Goal: Use online tool/utility: Utilize a website feature to perform a specific function

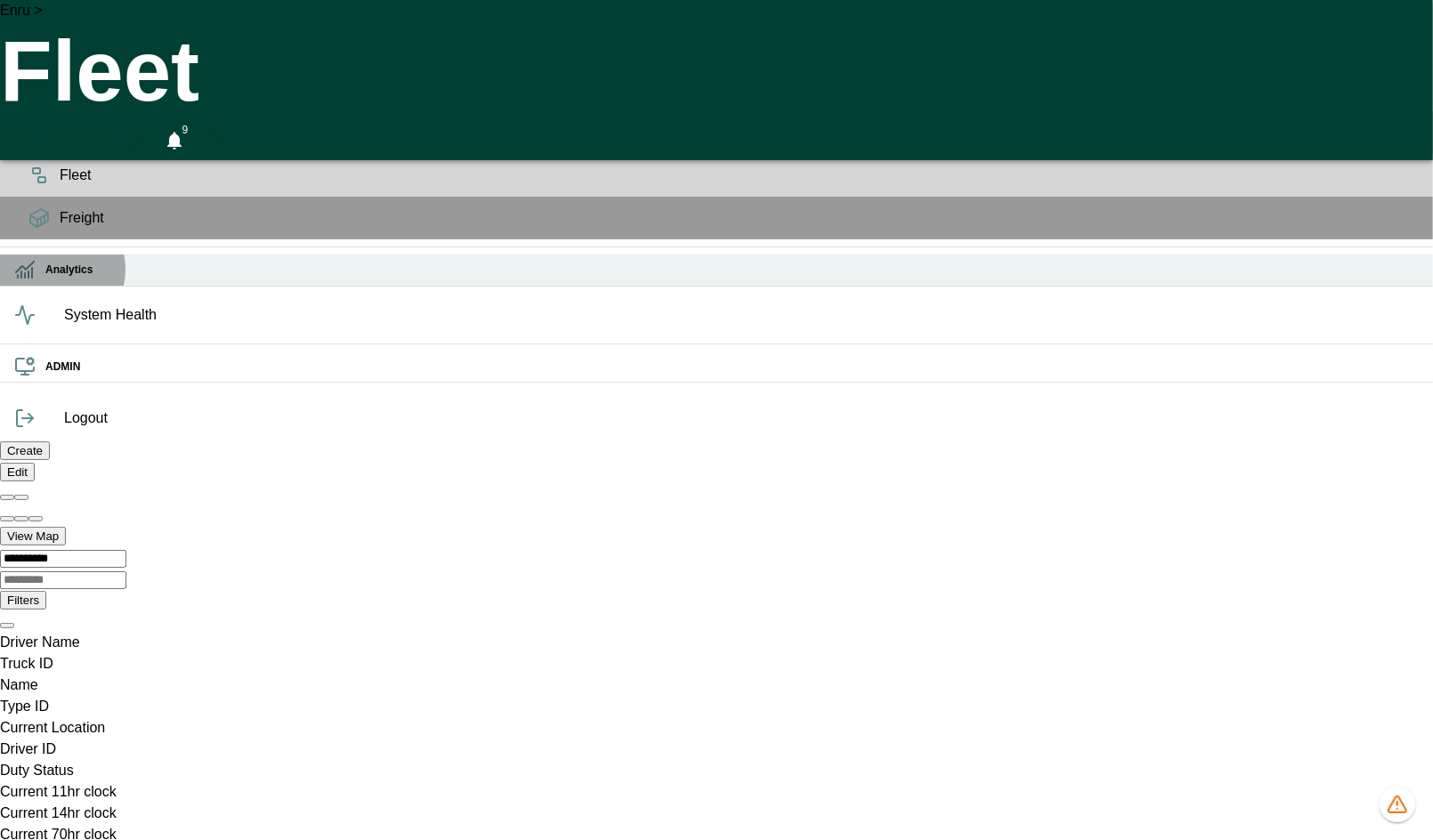
click at [57, 285] on div "Analytics" at bounding box center [716, 270] width 1433 height 31
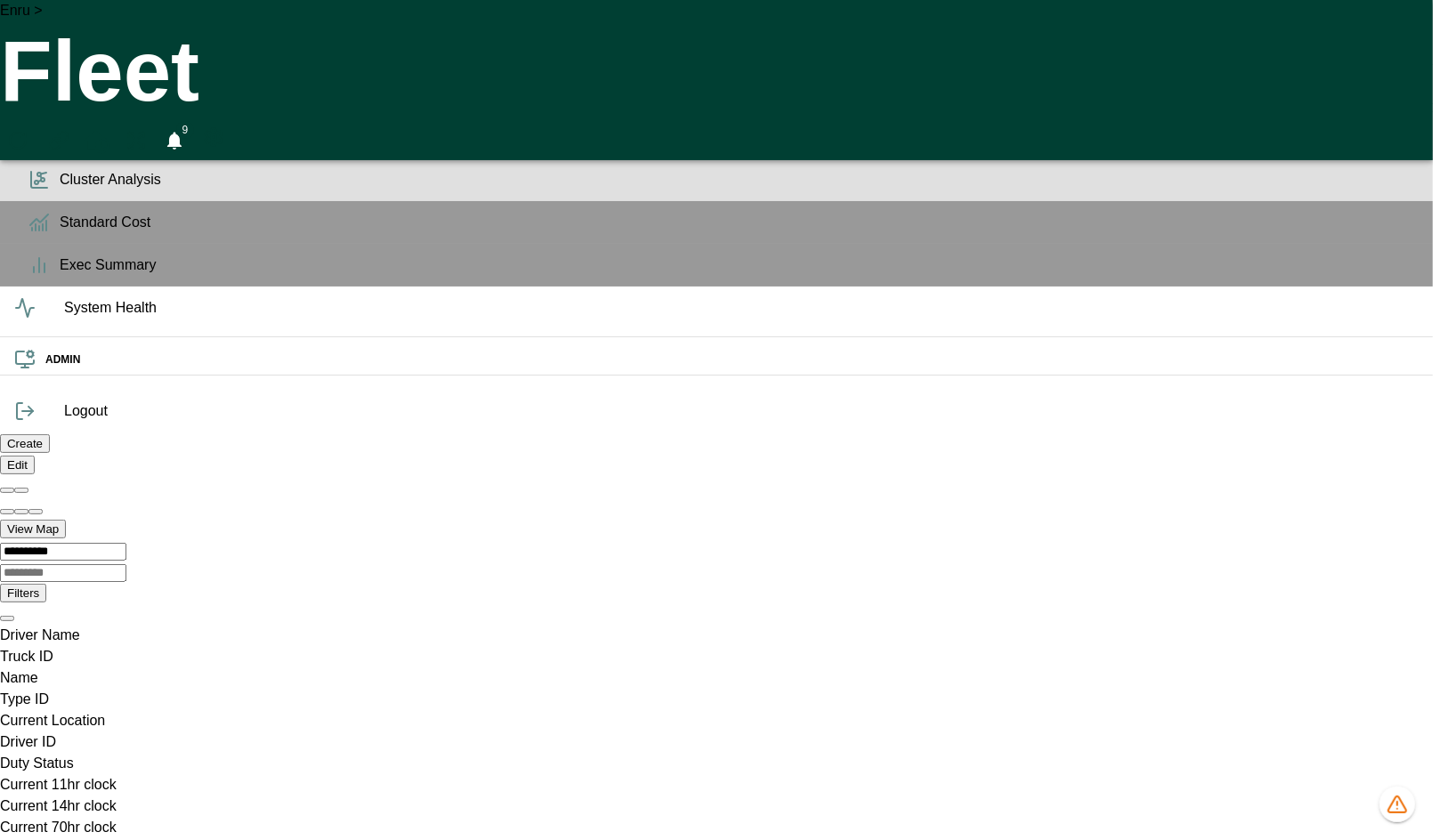
click at [60, 190] on span "Cluster Analysis" at bounding box center [739, 180] width 1359 height 22
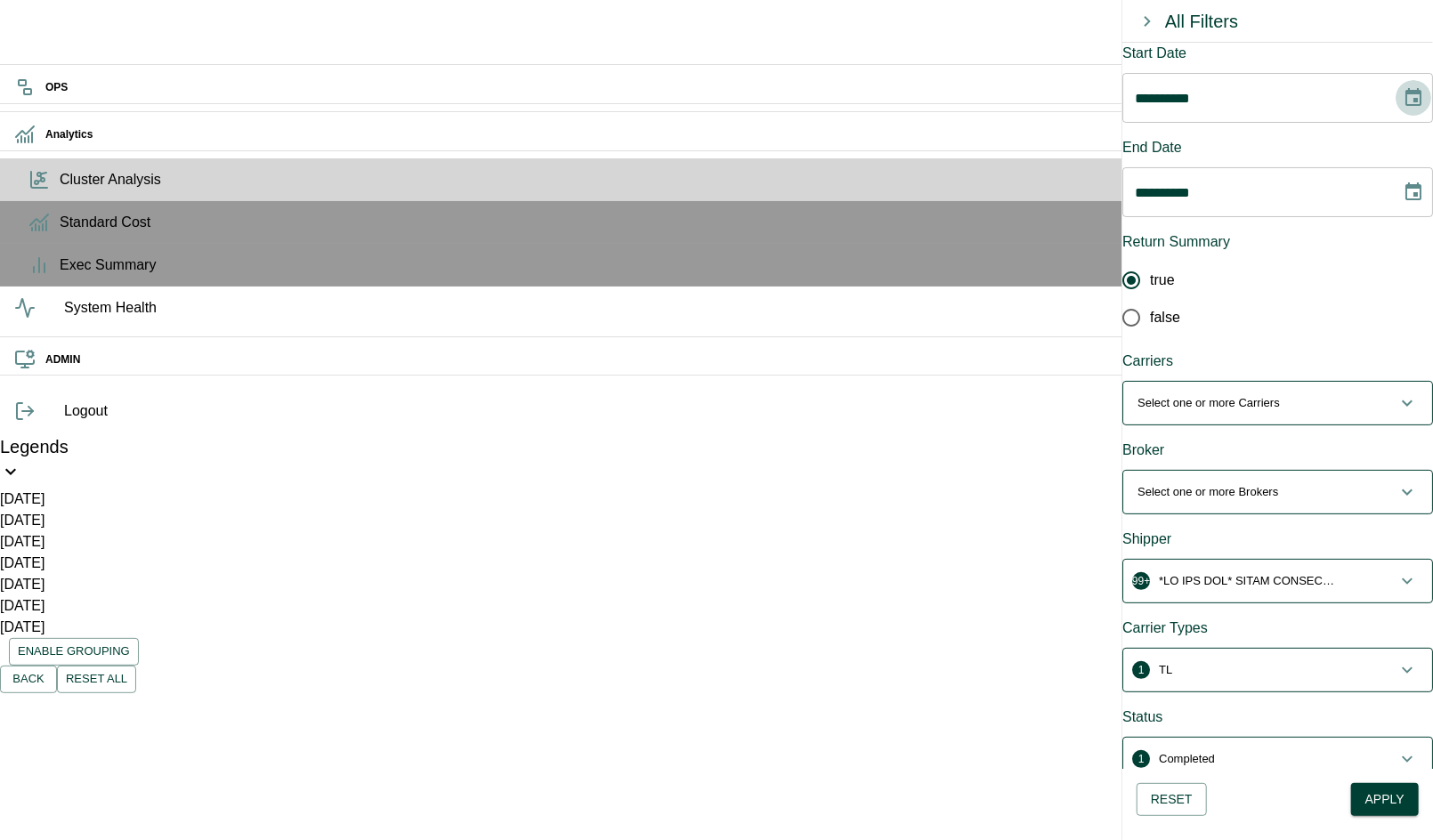
click at [1395, 109] on button "Choose date, selected date is Aug 11, 2025" at bounding box center [1412, 97] width 35 height 35
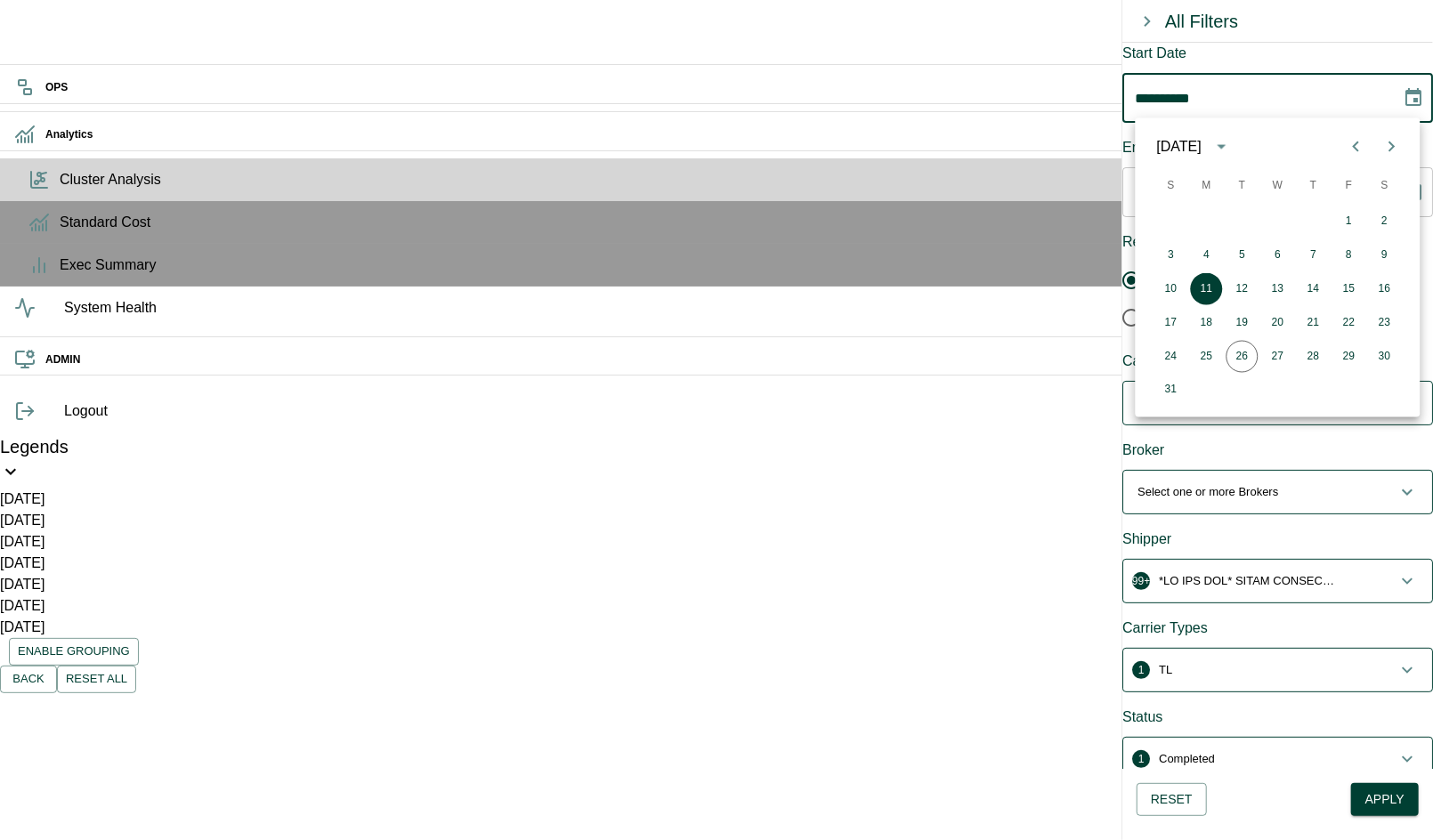
click at [1357, 150] on icon "Previous month" at bounding box center [1355, 147] width 6 height 11
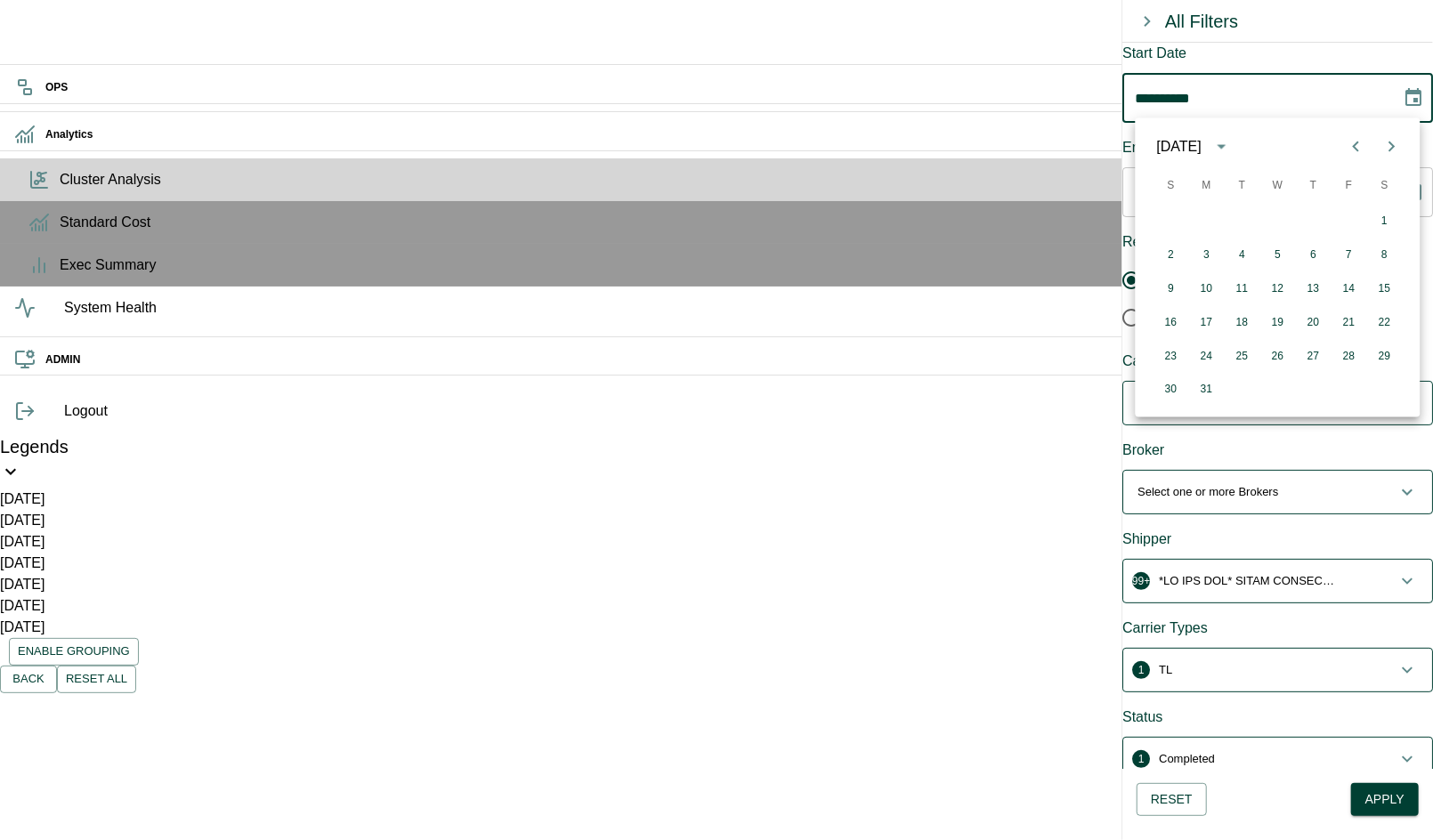
click at [1357, 150] on icon "Previous month" at bounding box center [1355, 147] width 6 height 11
click at [1285, 225] on button "1" at bounding box center [1277, 221] width 32 height 32
type input "**********"
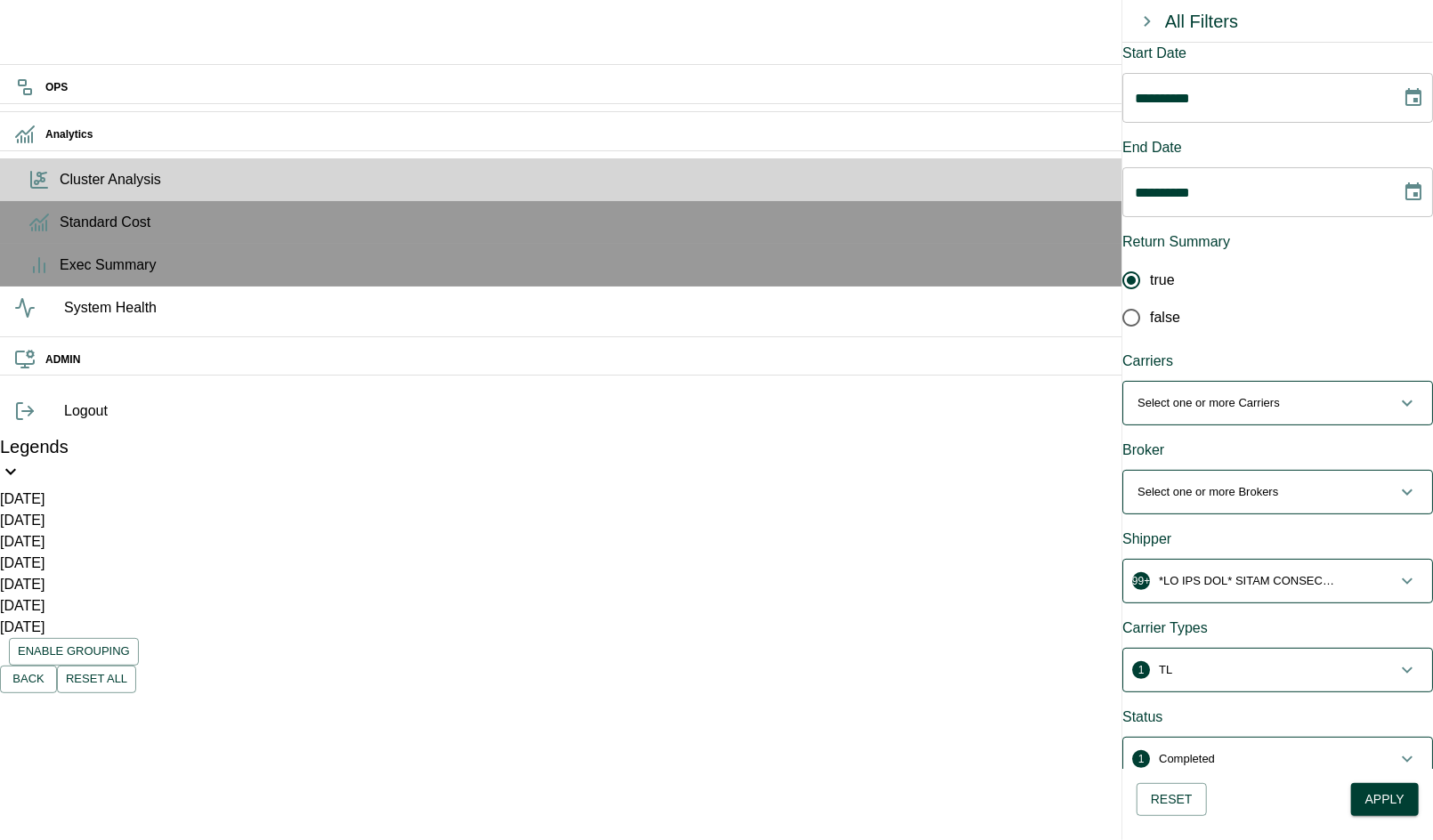
click at [1405, 185] on icon "Choose date, selected date is Aug 25, 2025" at bounding box center [1413, 191] width 16 height 18
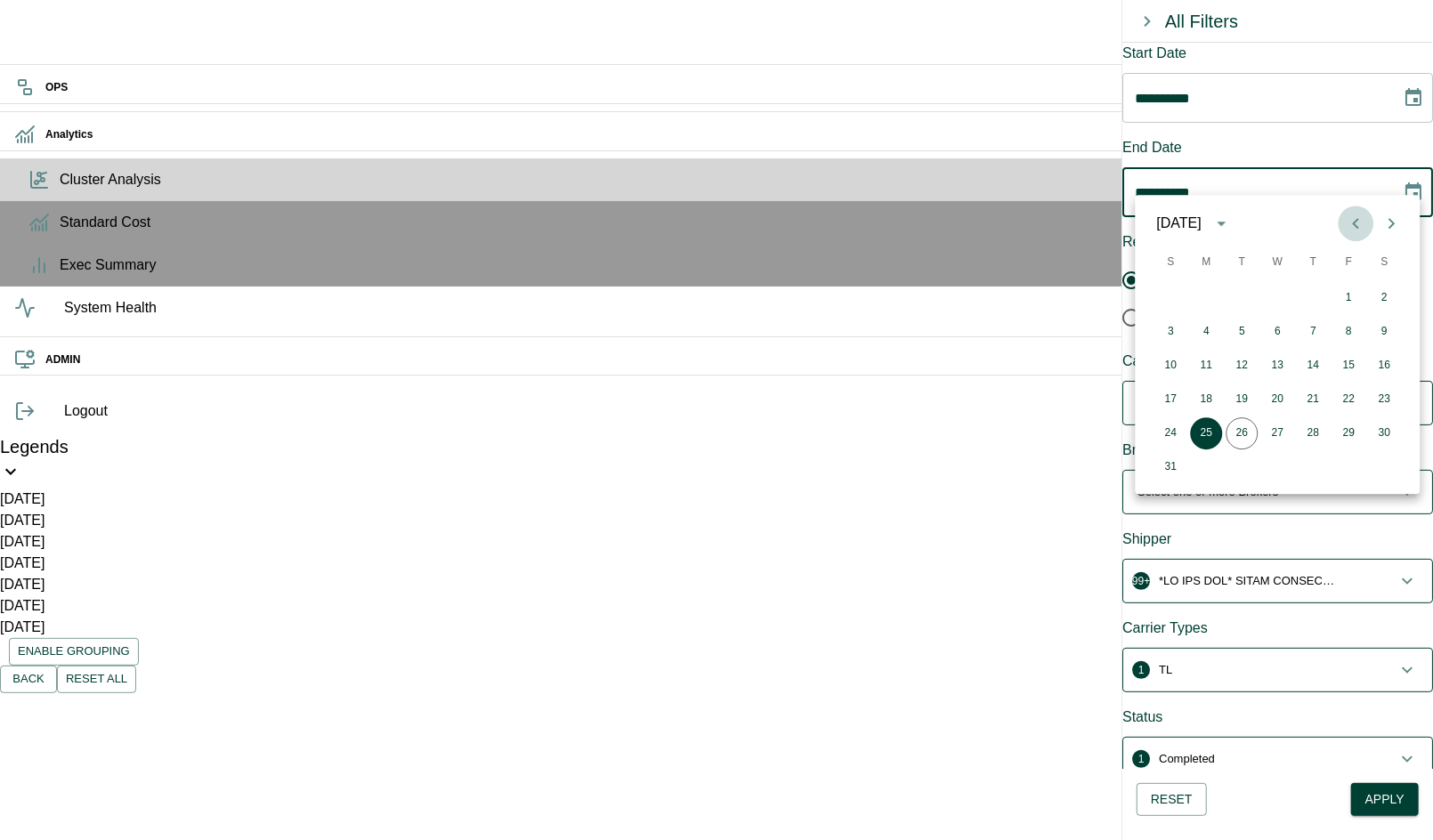
click at [1353, 226] on icon "Previous month" at bounding box center [1356, 224] width 22 height 22
click at [1203, 437] on button "30" at bounding box center [1205, 432] width 32 height 32
type input "**********"
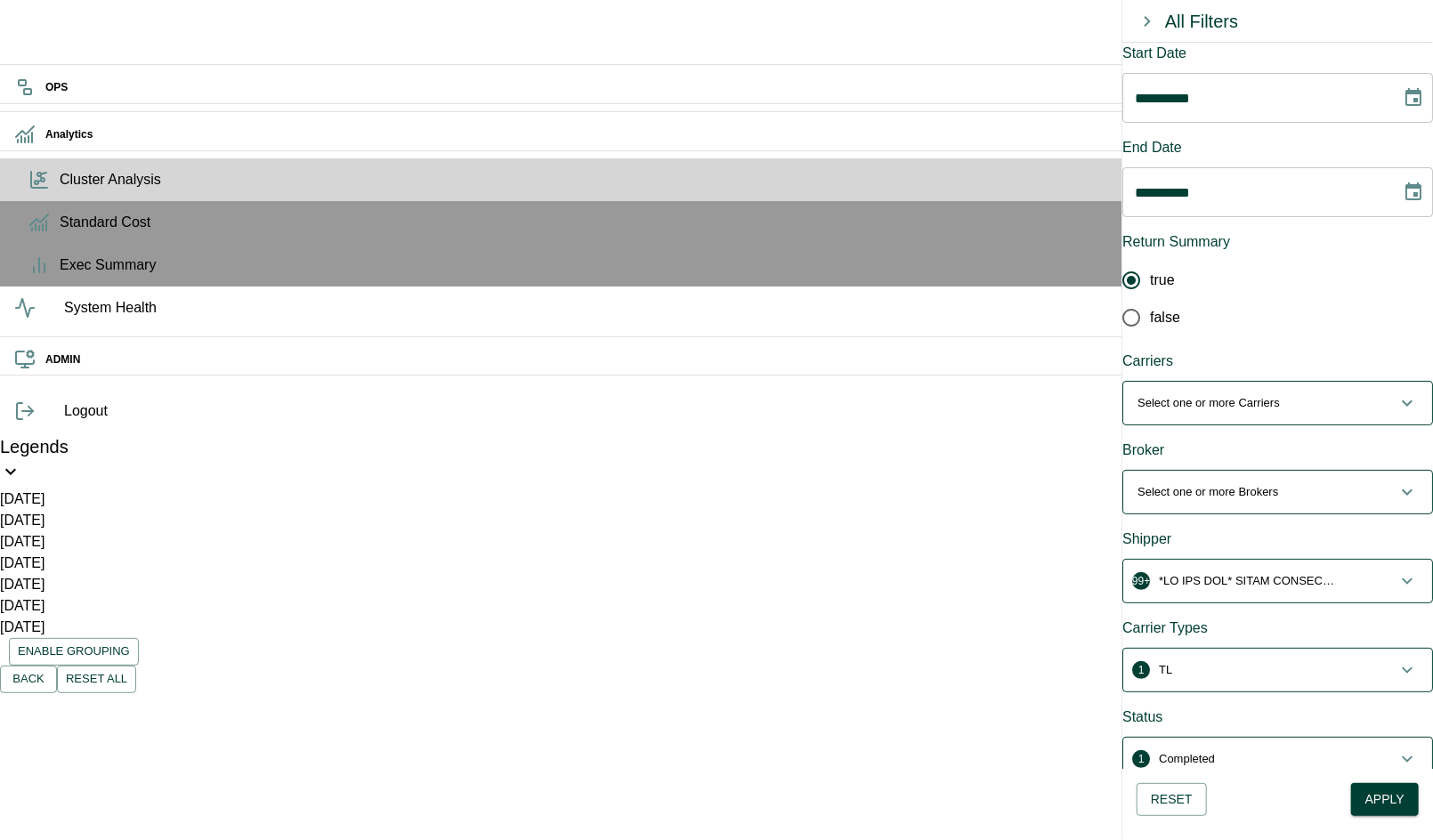
scroll to position [123, 0]
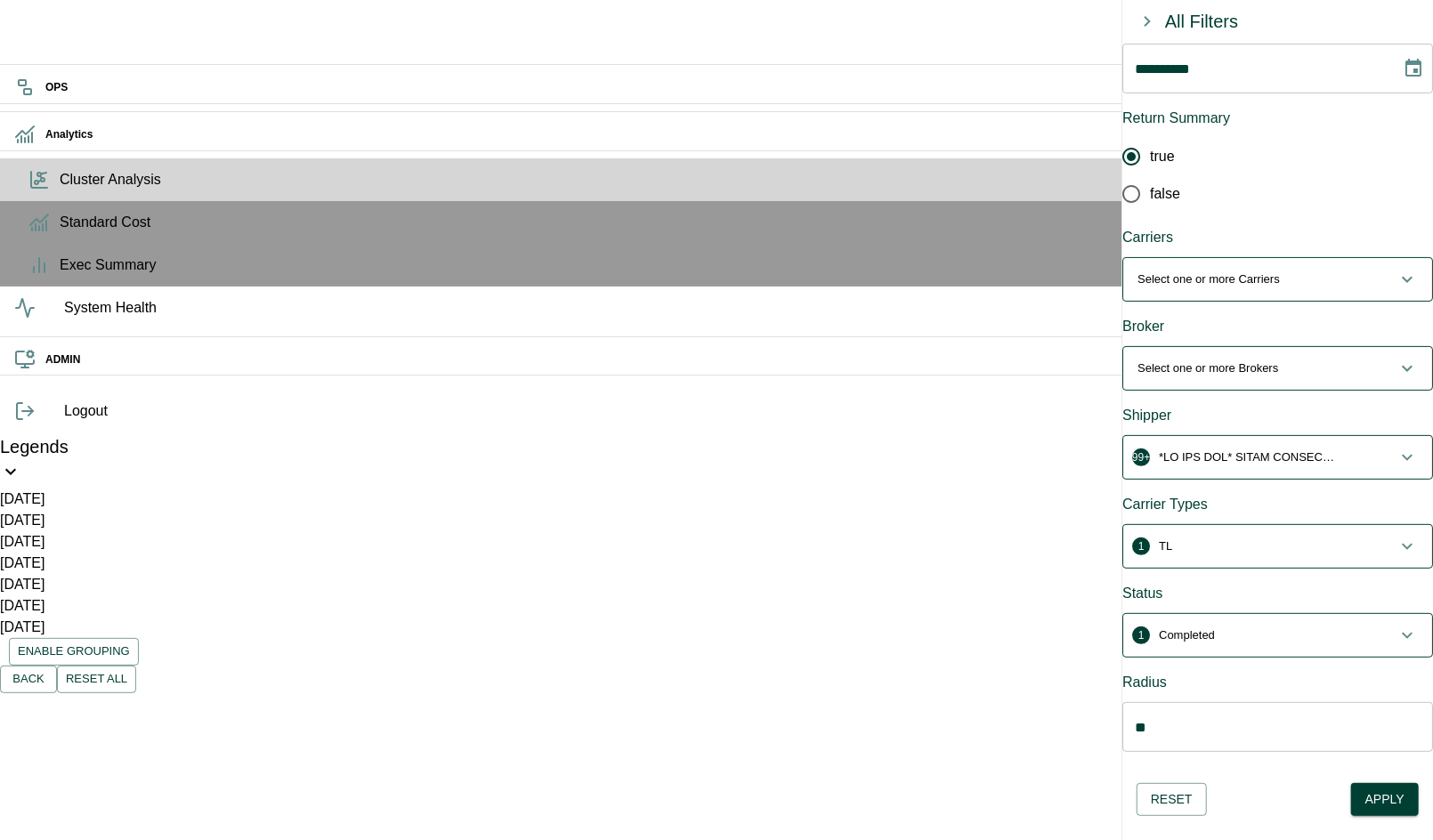
click at [1378, 347] on button "Select one or more Brokers" at bounding box center [1277, 368] width 309 height 43
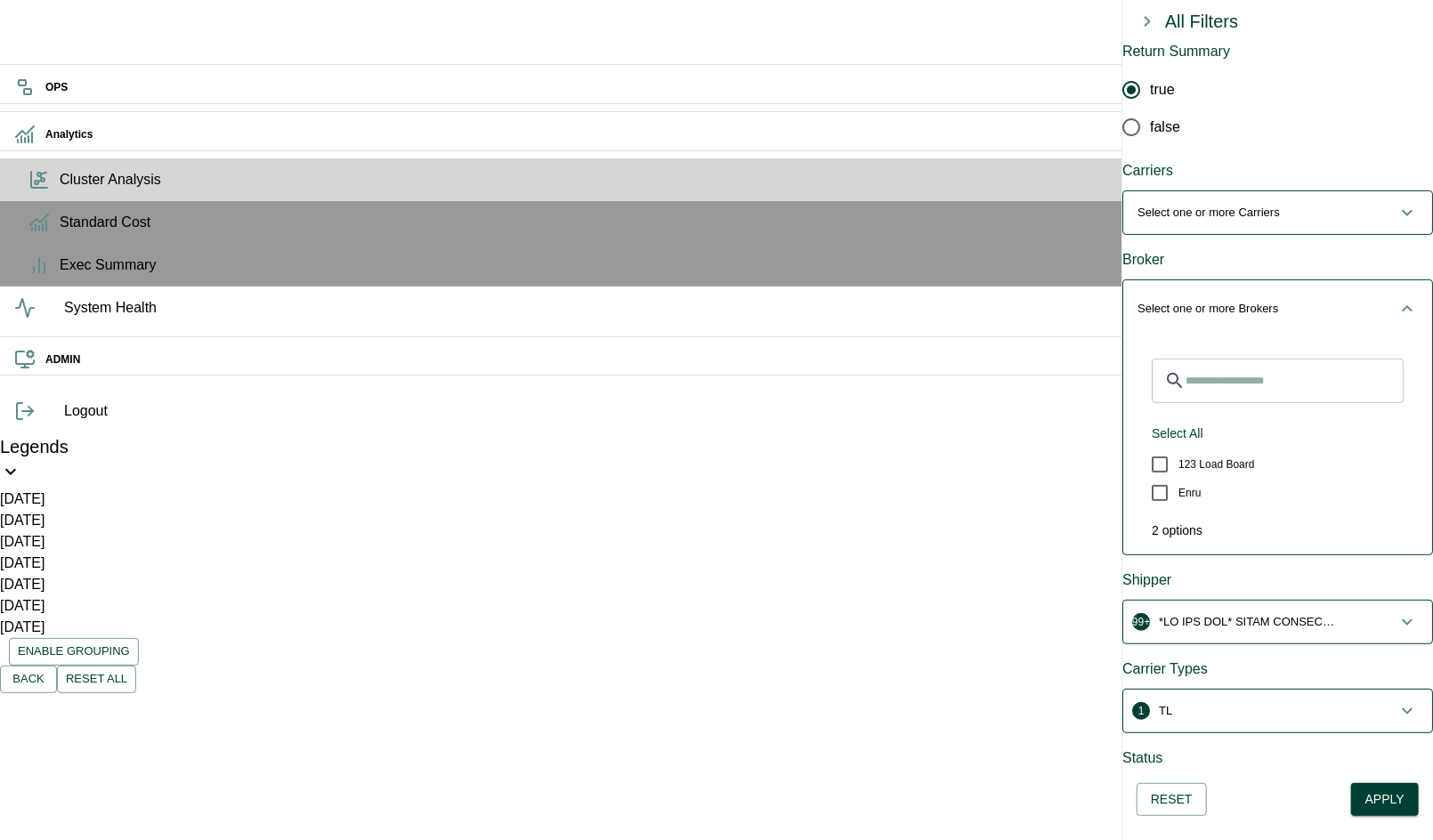
scroll to position [193, 0]
click at [1203, 476] on label "Enru" at bounding box center [1268, 489] width 255 height 28
click at [1396, 295] on icon "button" at bounding box center [1407, 306] width 22 height 22
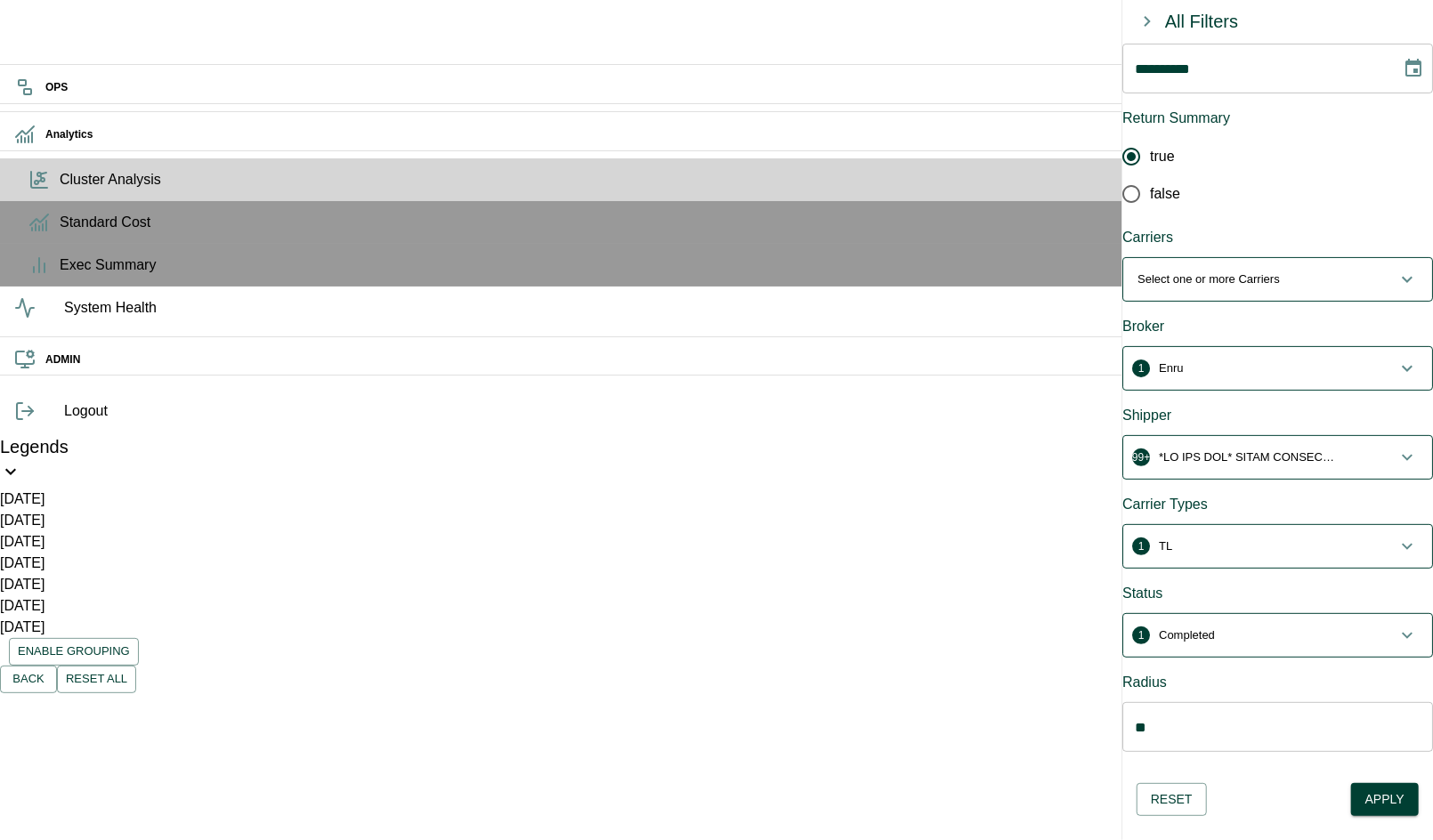
scroll to position [0, 0]
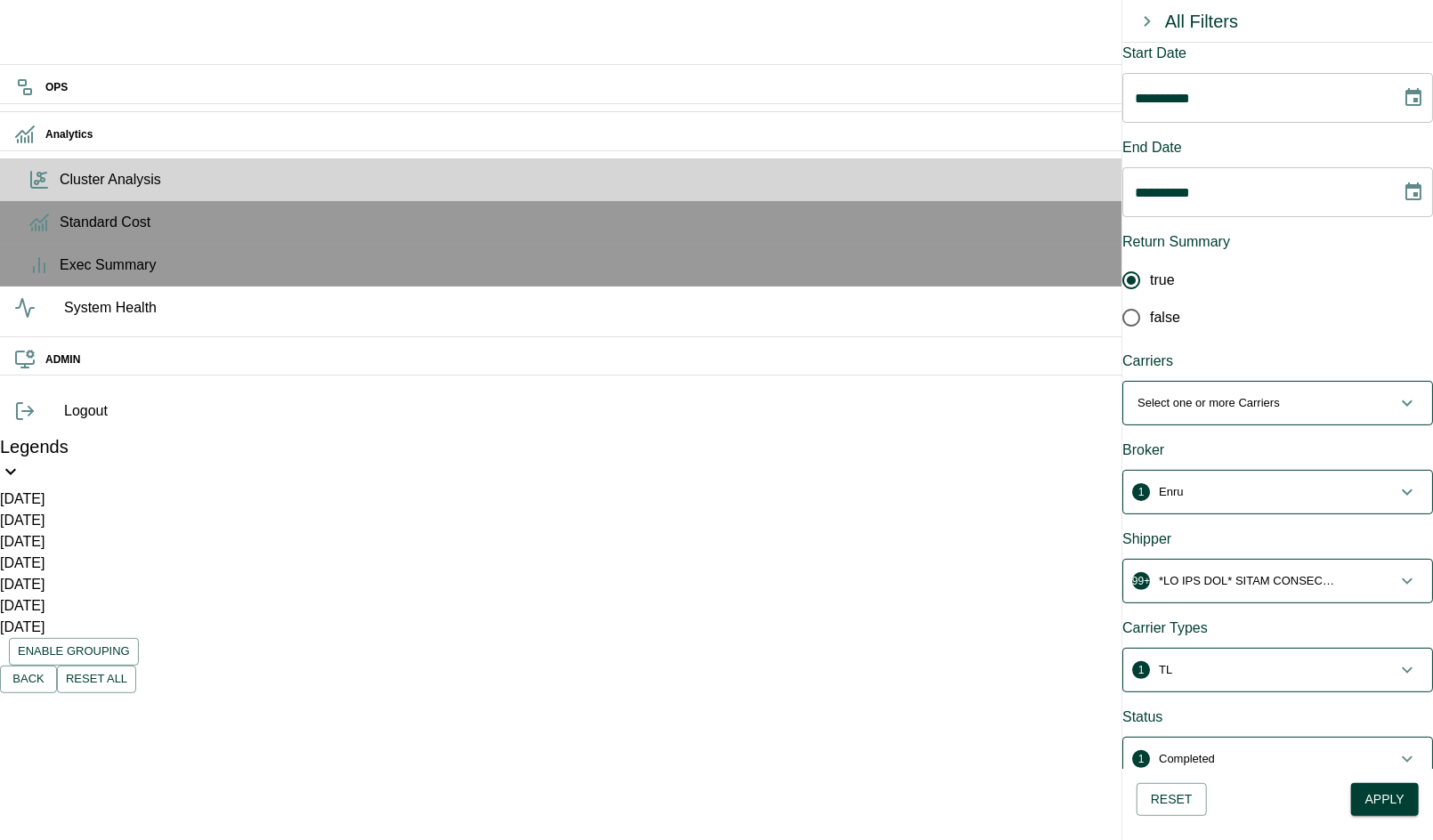
click at [1396, 570] on icon "button" at bounding box center [1407, 581] width 22 height 22
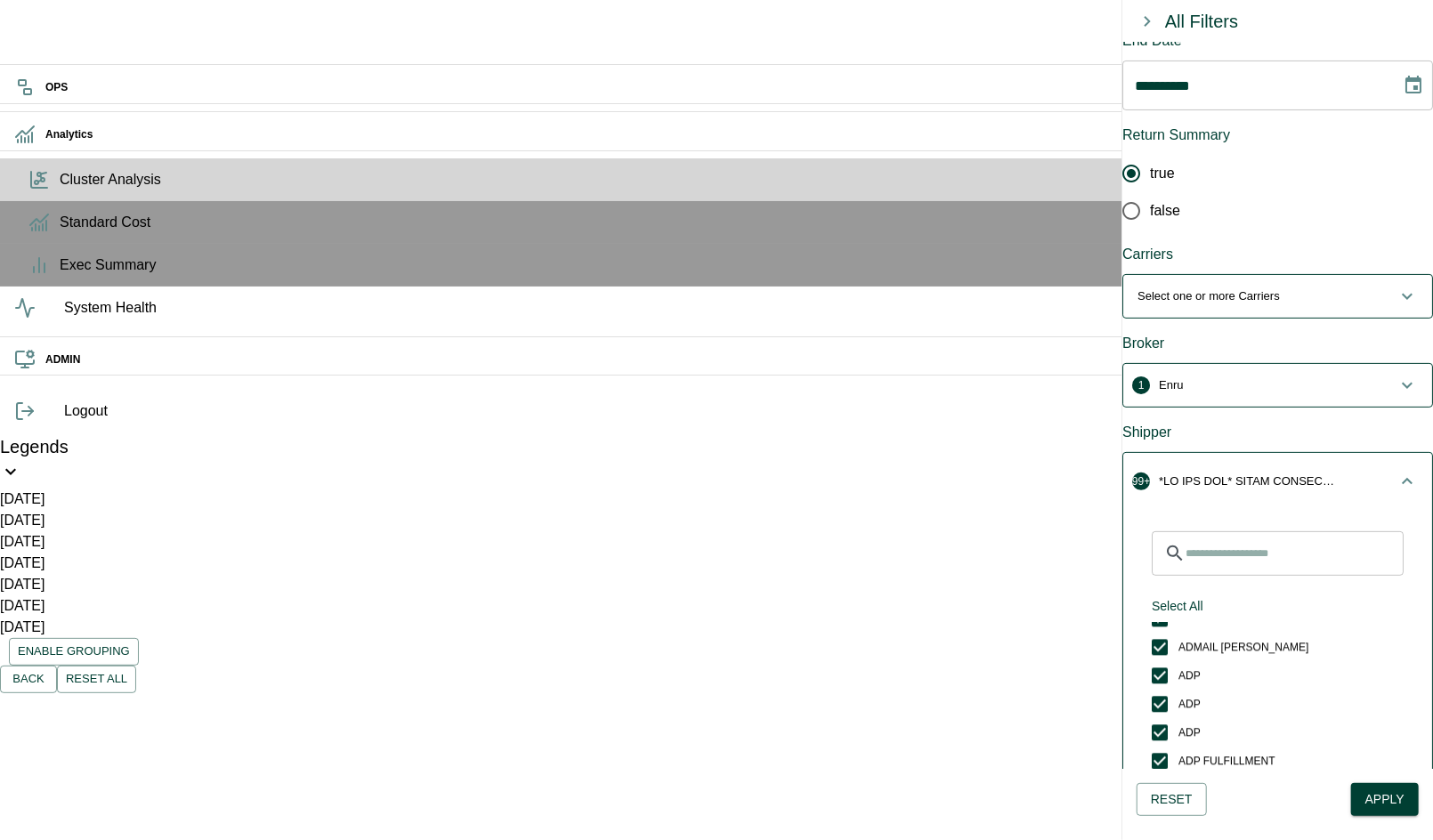
scroll to position [2617, 0]
click at [1283, 531] on input "Search for Shippers" at bounding box center [1294, 553] width 218 height 44
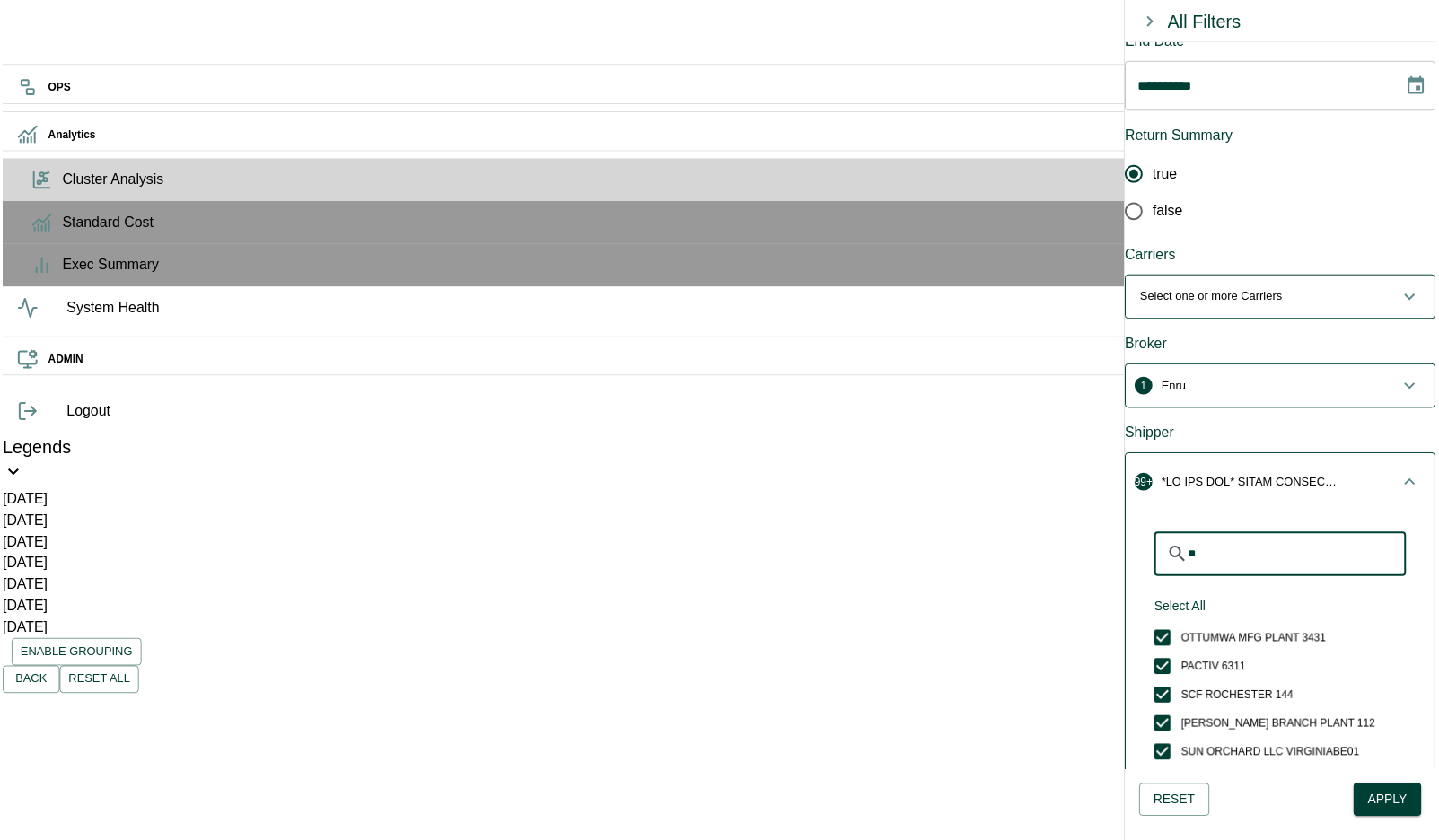
scroll to position [0, 0]
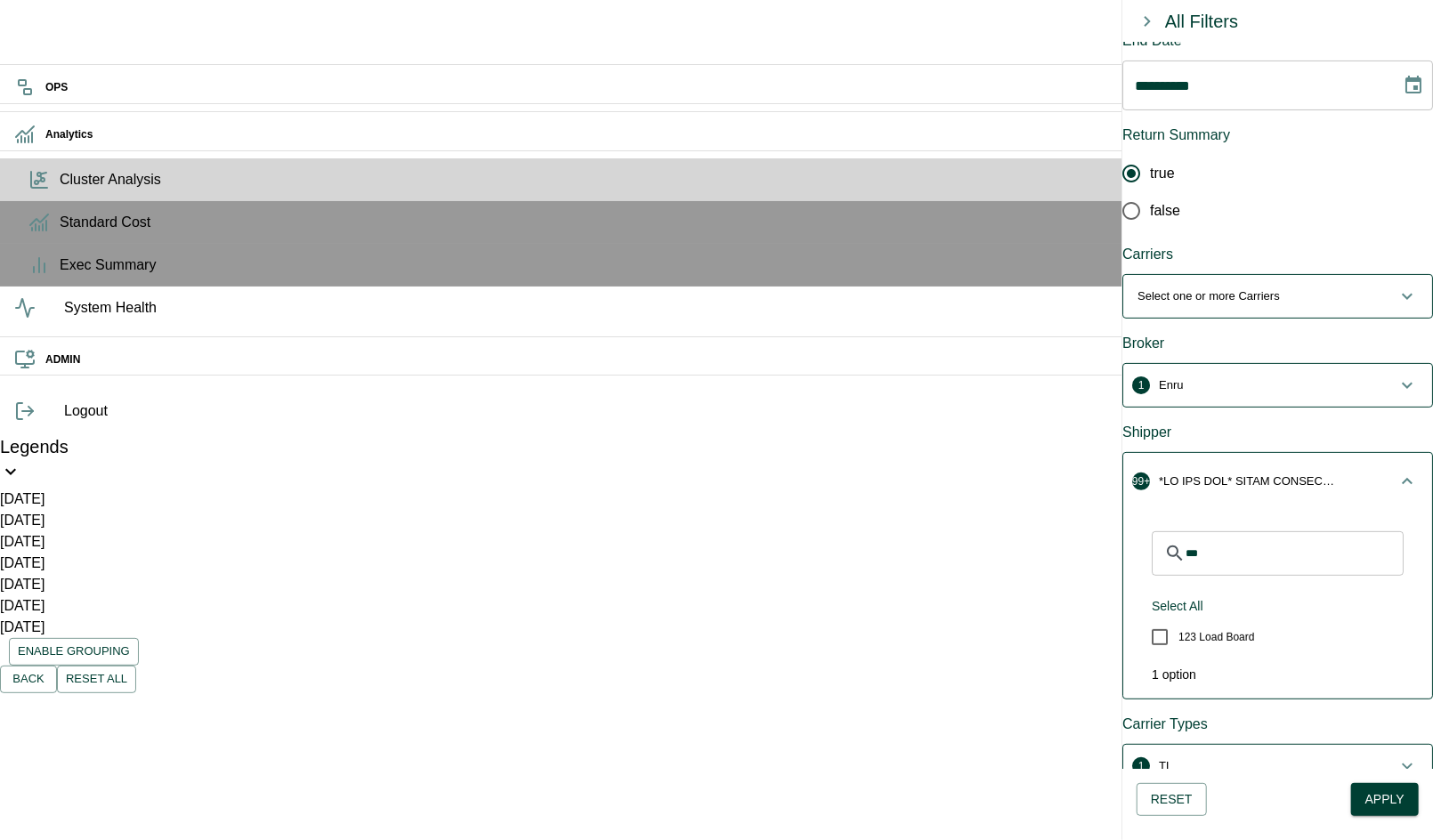
click at [1273, 531] on input "***" at bounding box center [1294, 553] width 218 height 44
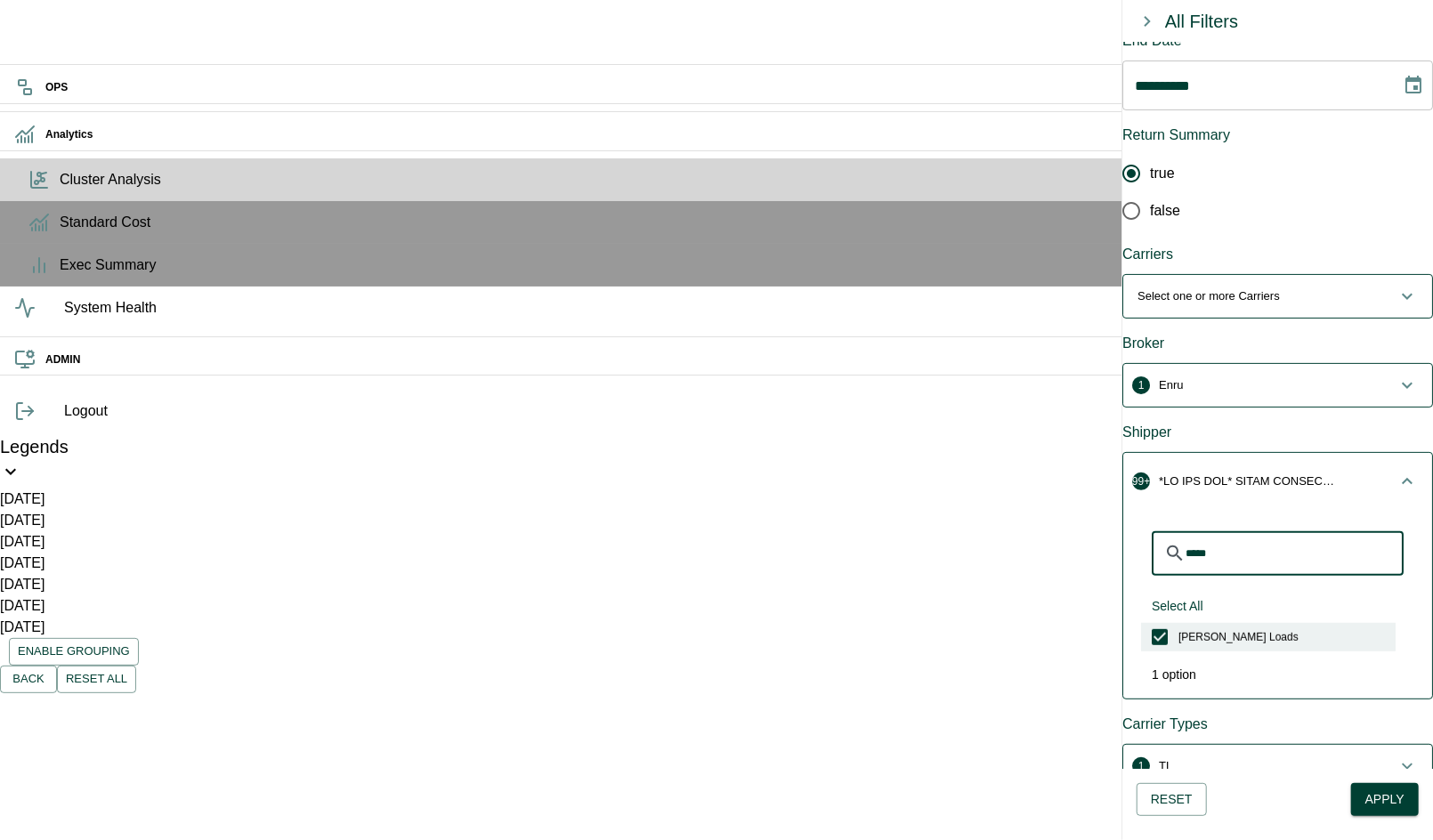
type input "*****"
click at [1292, 531] on input "*****" at bounding box center [1294, 553] width 218 height 44
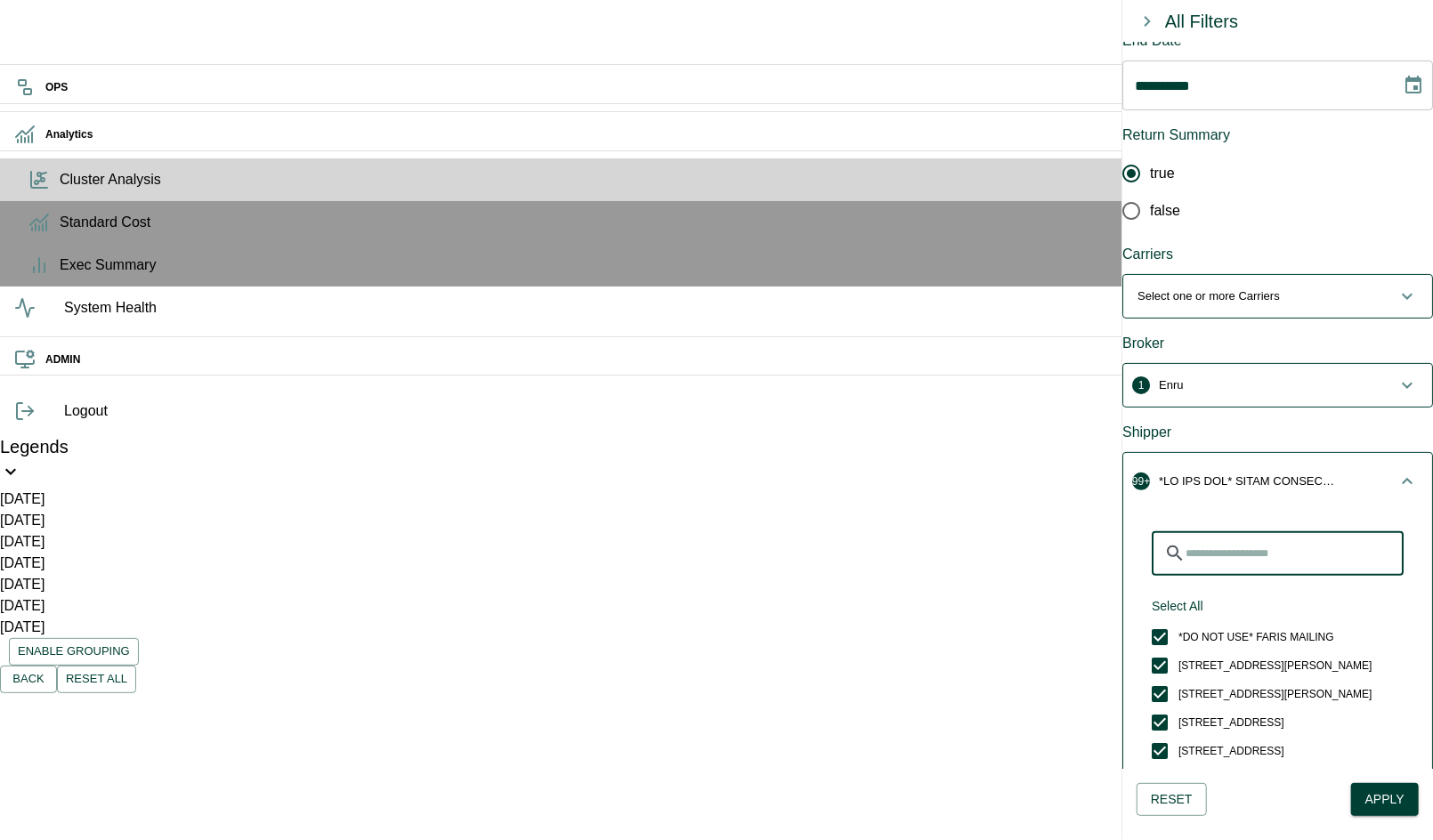
click at [1396, 470] on icon "button" at bounding box center [1407, 481] width 22 height 22
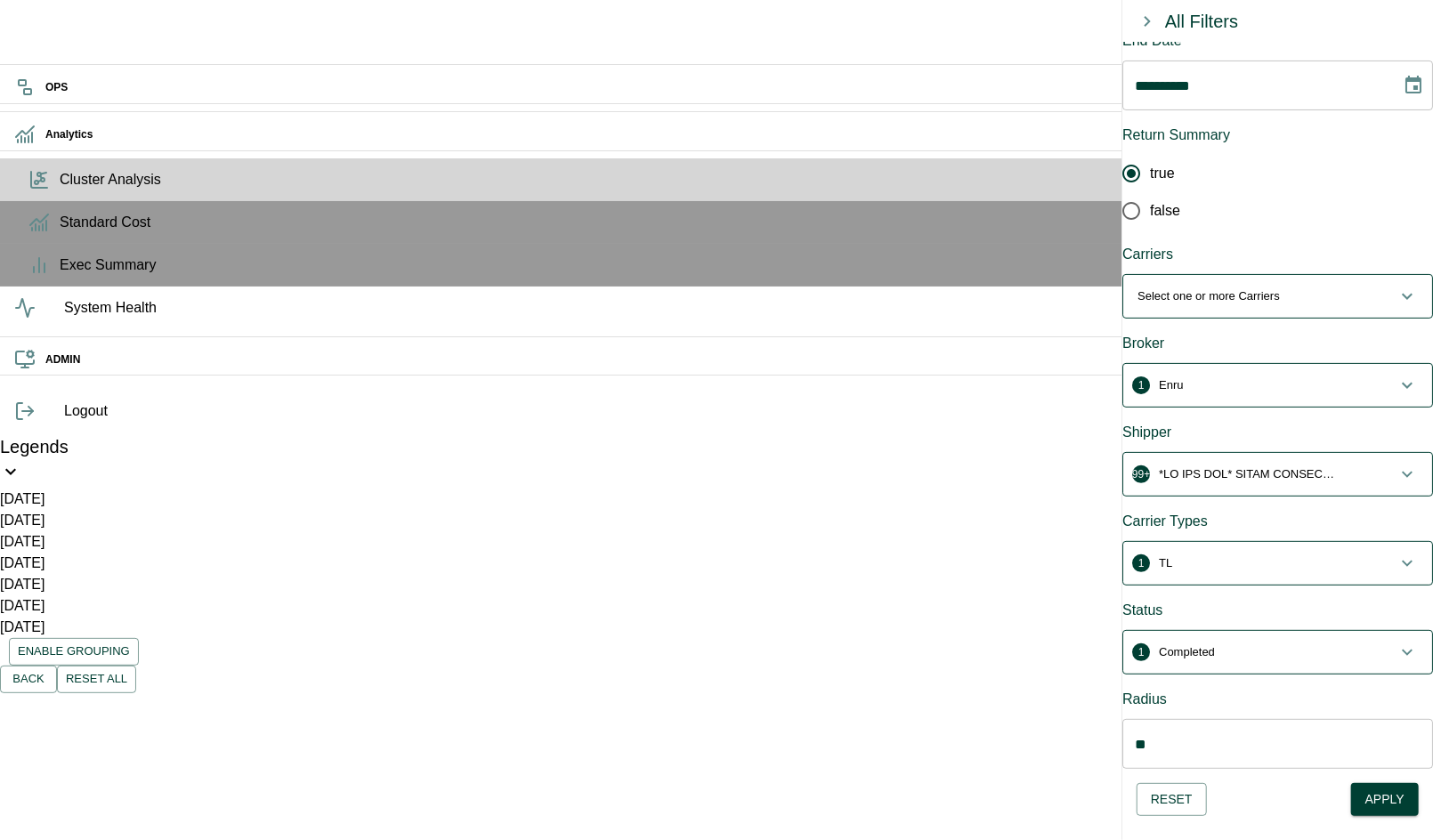
click at [1401, 382] on icon "button" at bounding box center [1407, 385] width 11 height 6
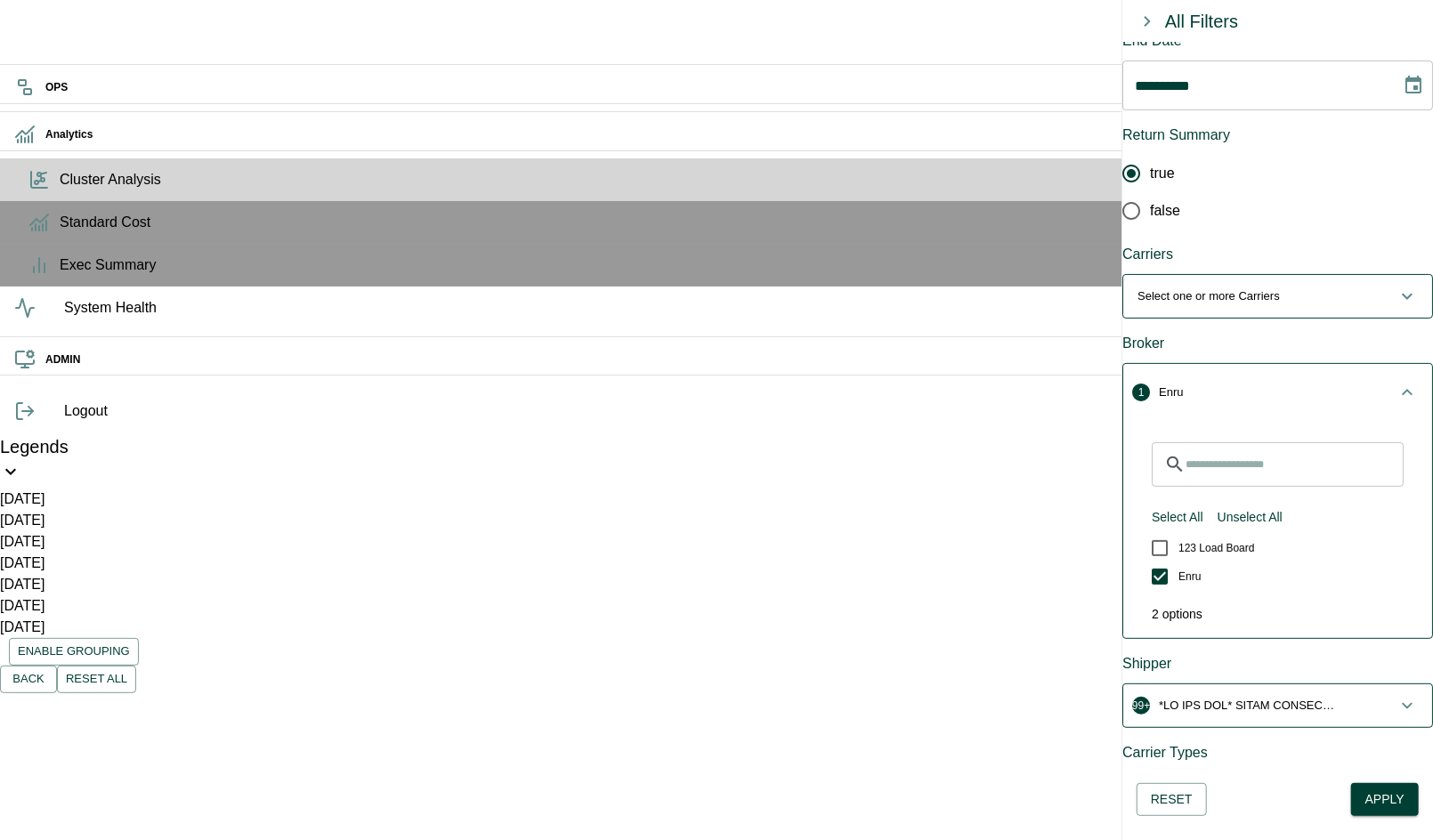
click at [1401, 389] on icon "button" at bounding box center [1407, 391] width 11 height 6
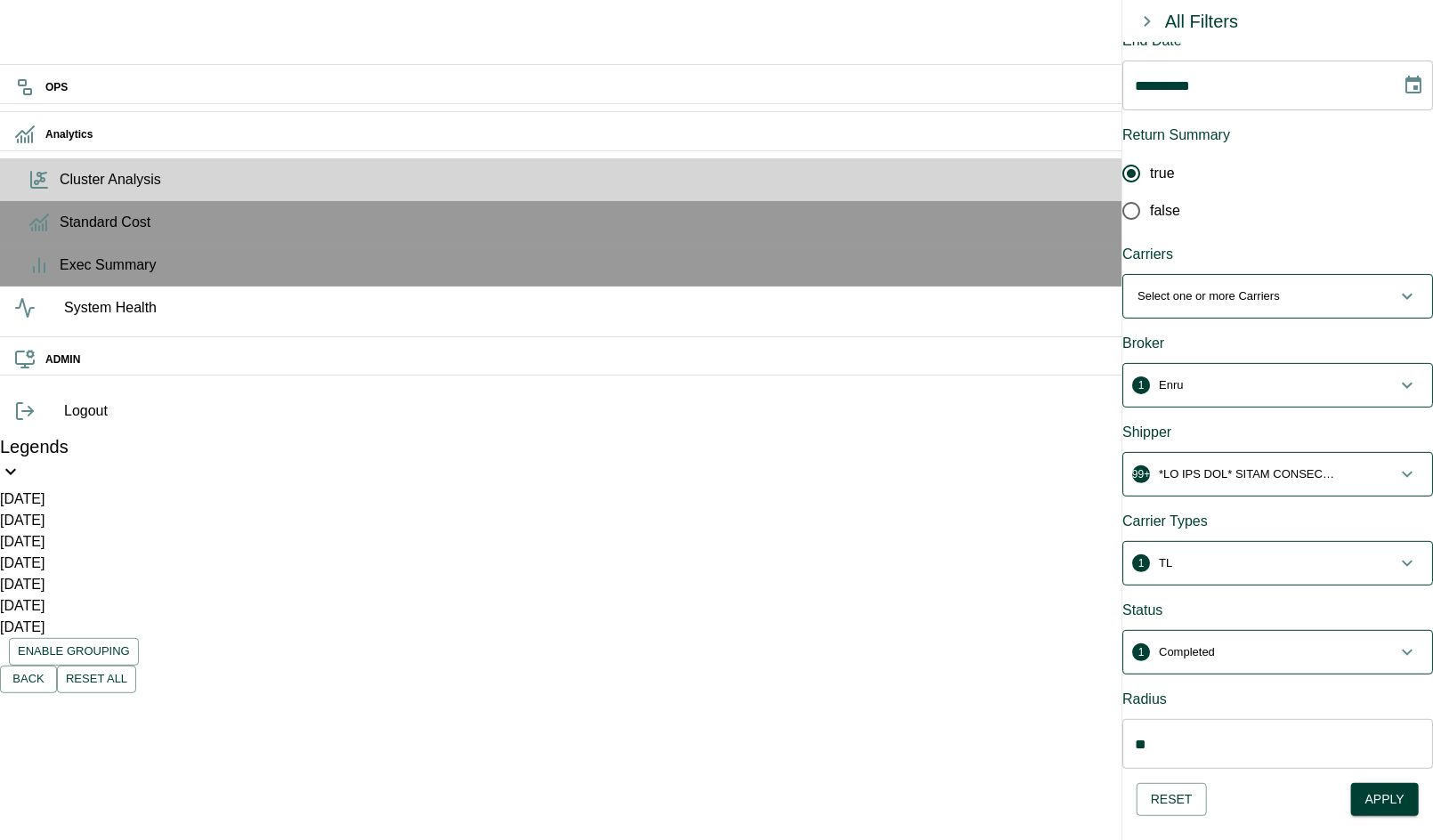
click at [1385, 786] on button "Apply" at bounding box center [1384, 799] width 68 height 33
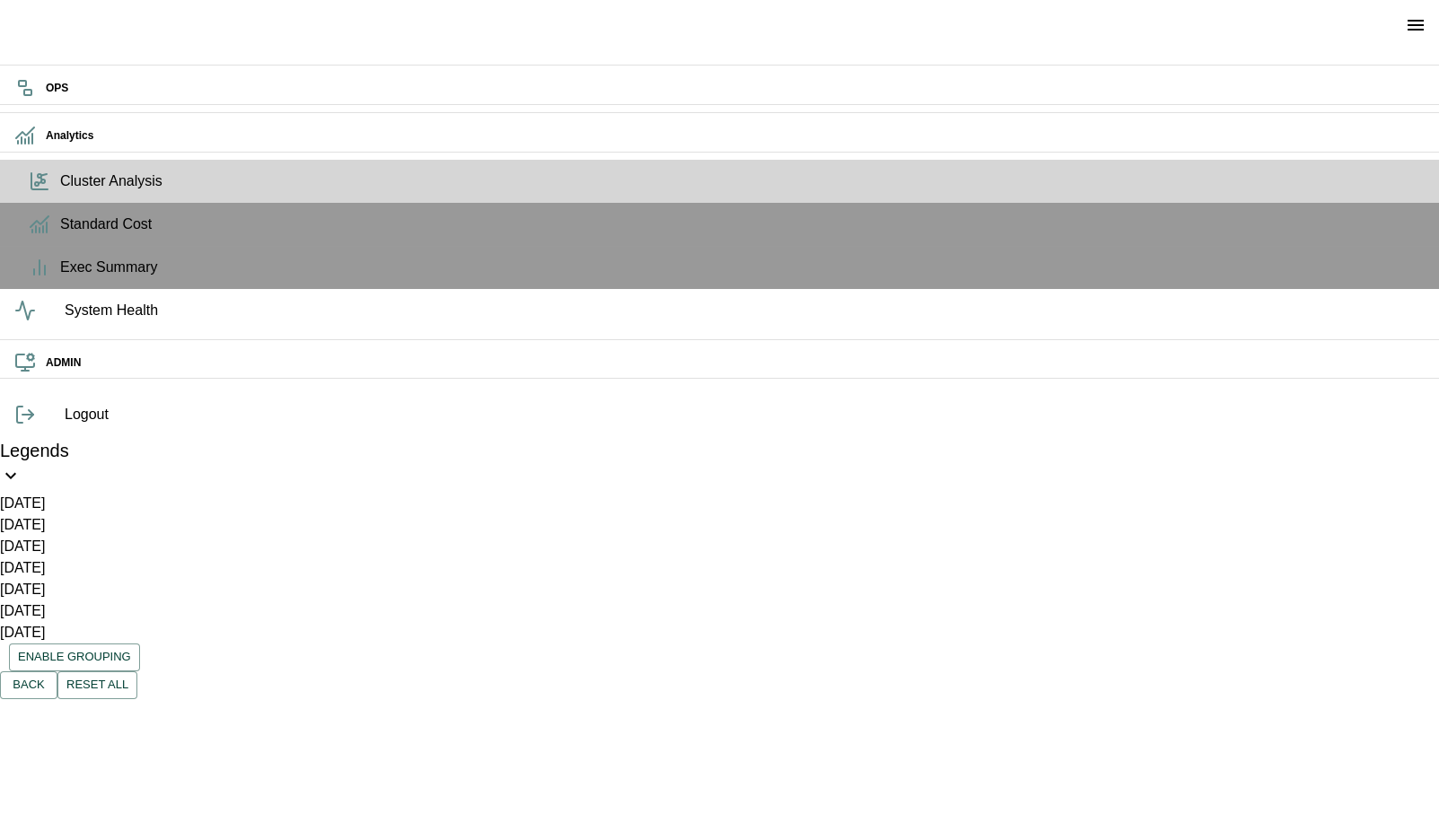
drag, startPoint x: 699, startPoint y: 280, endPoint x: 701, endPoint y: 101, distance: 179.0
click at [137, 757] on span at bounding box center [69, 757] width 137 height 0
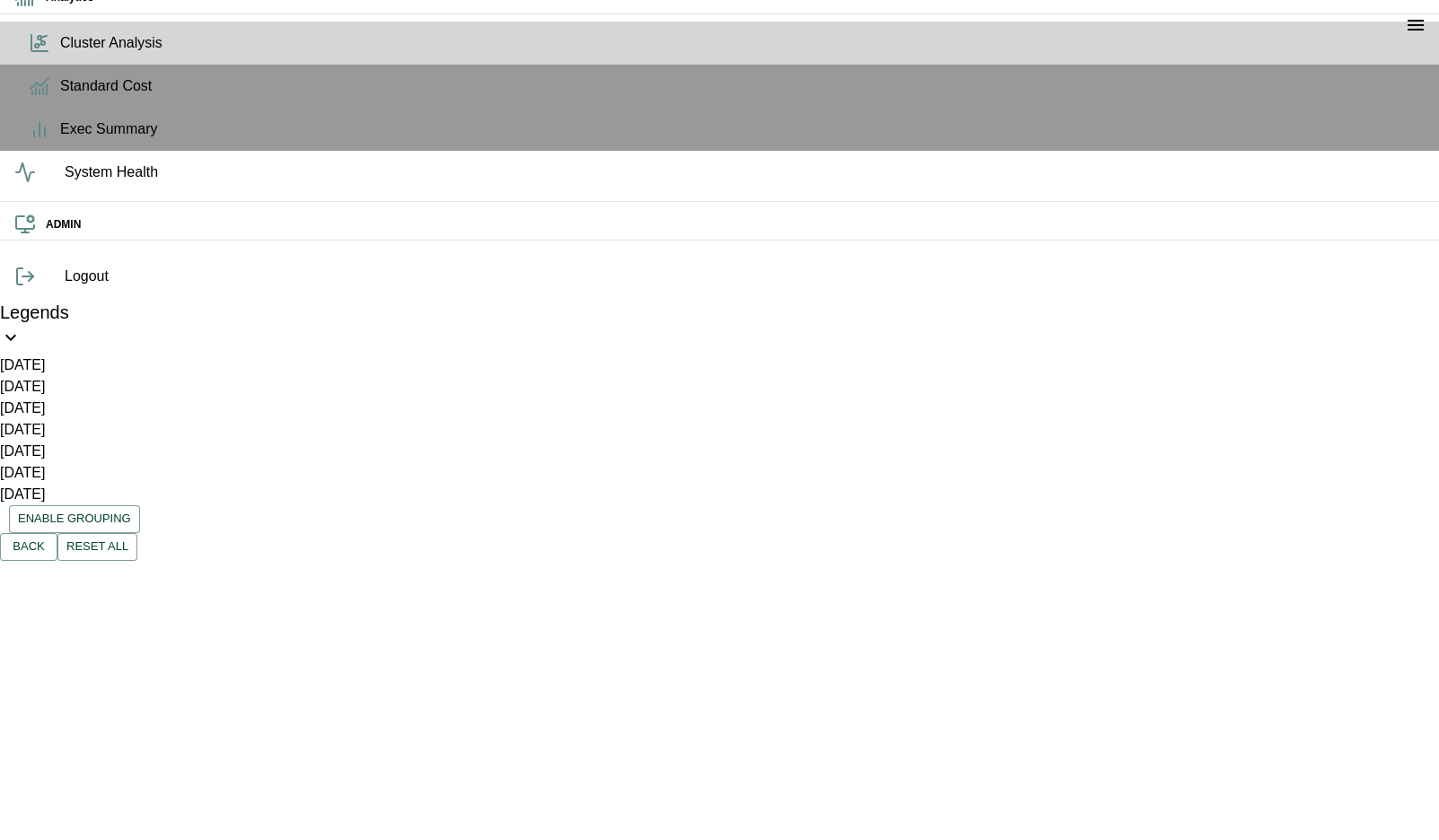
scroll to position [141, 0]
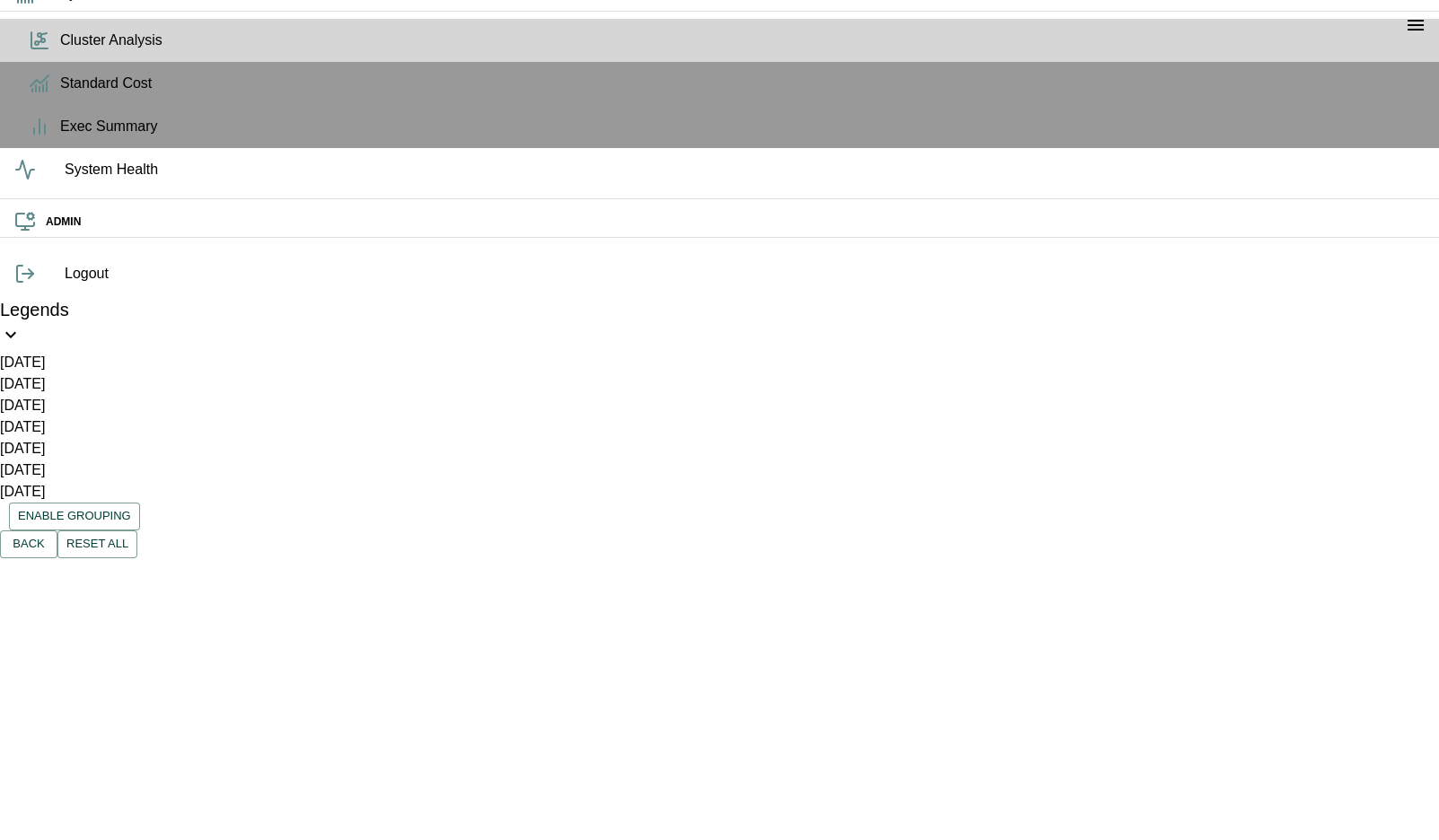
click at [183, 662] on button "Edges" at bounding box center [143, 683] width 80 height 43
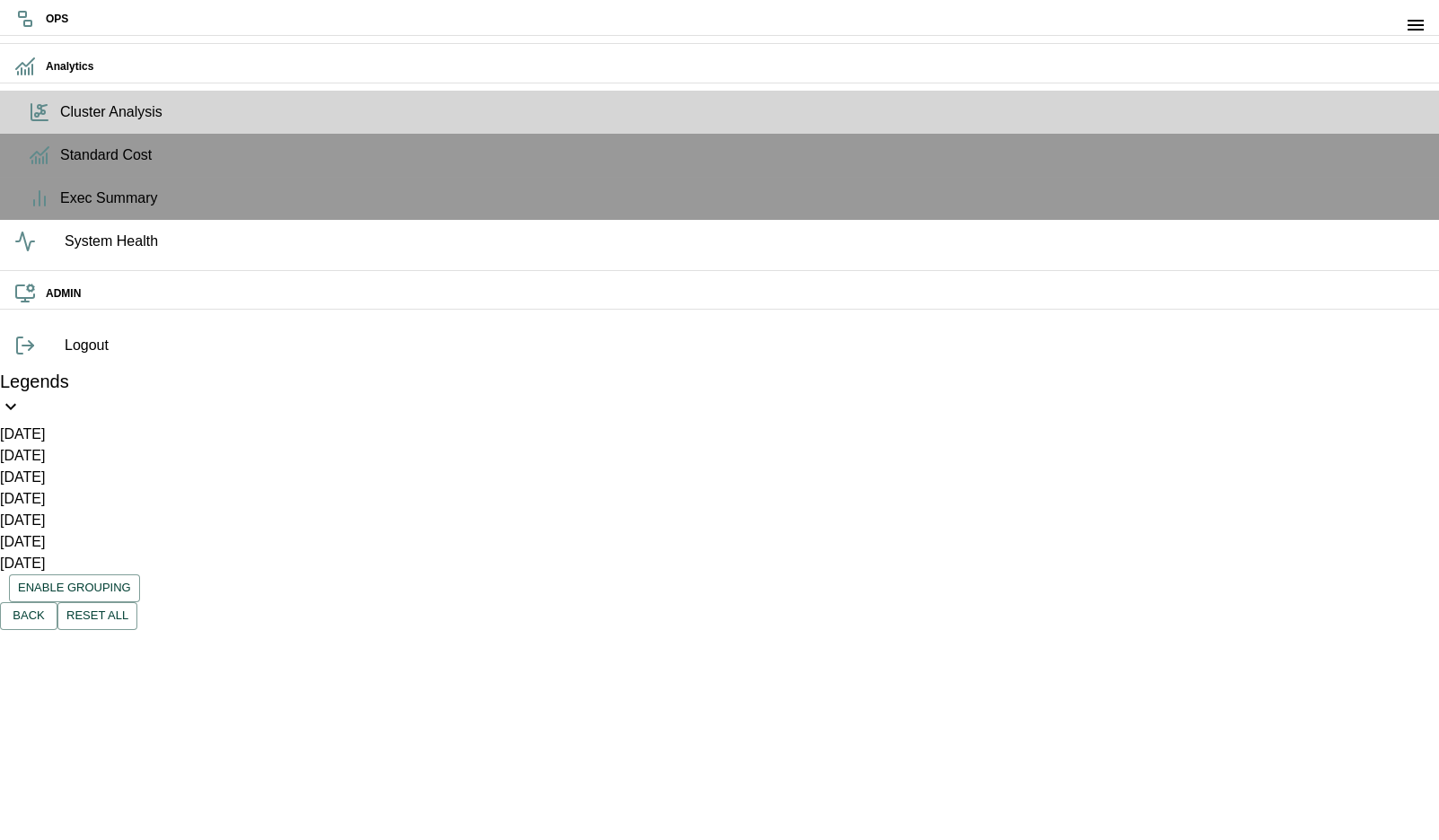
drag, startPoint x: 752, startPoint y: 30, endPoint x: 795, endPoint y: 184, distance: 159.9
click at [137, 830] on span at bounding box center [69, 830] width 137 height 0
click at [1409, 18] on icon "open drawer" at bounding box center [1415, 26] width 22 height 22
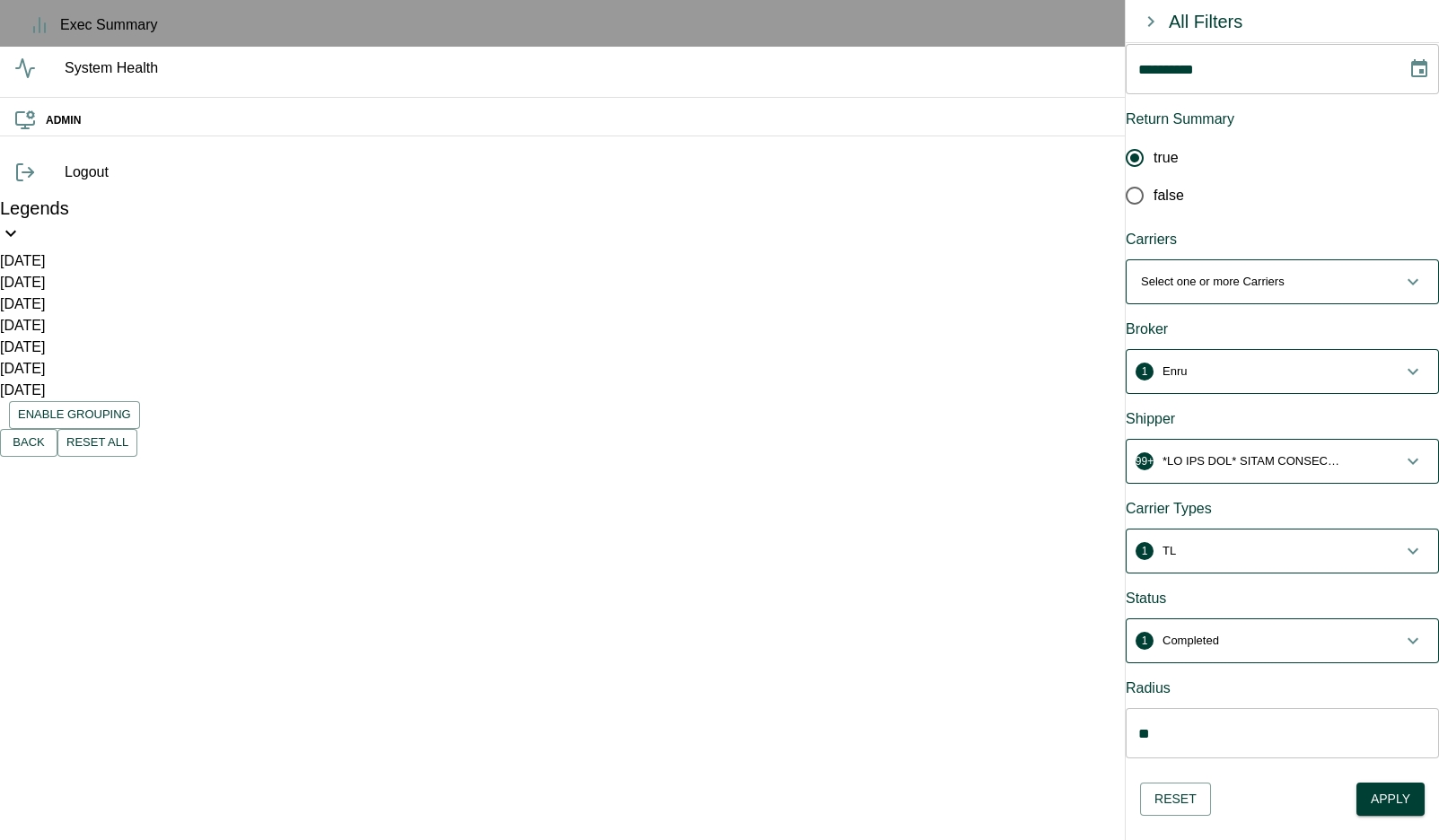
click at [285, 714] on button "Shipments" at bounding box center [234, 735] width 102 height 43
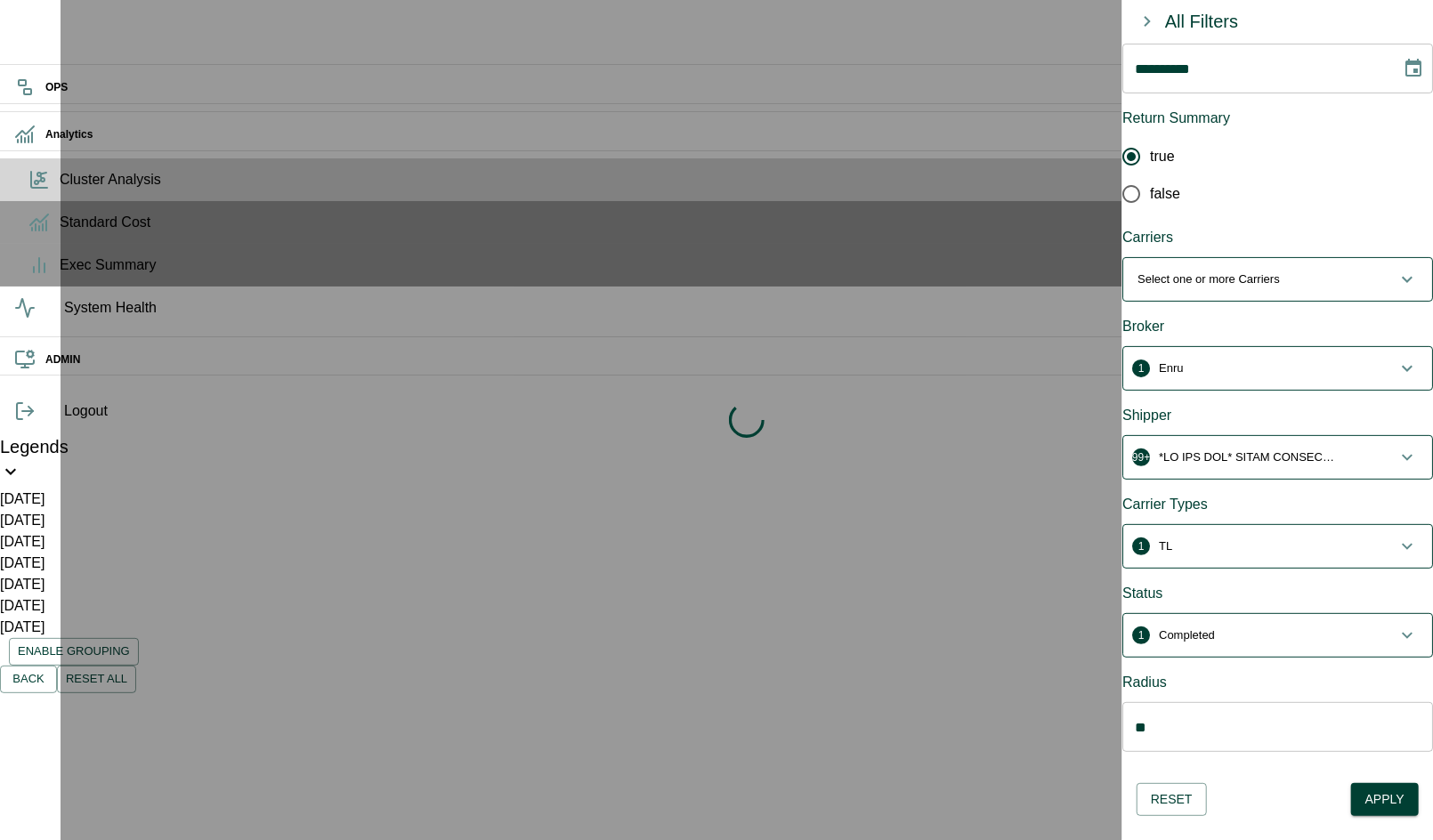
click at [1396, 358] on icon "button" at bounding box center [1407, 369] width 22 height 22
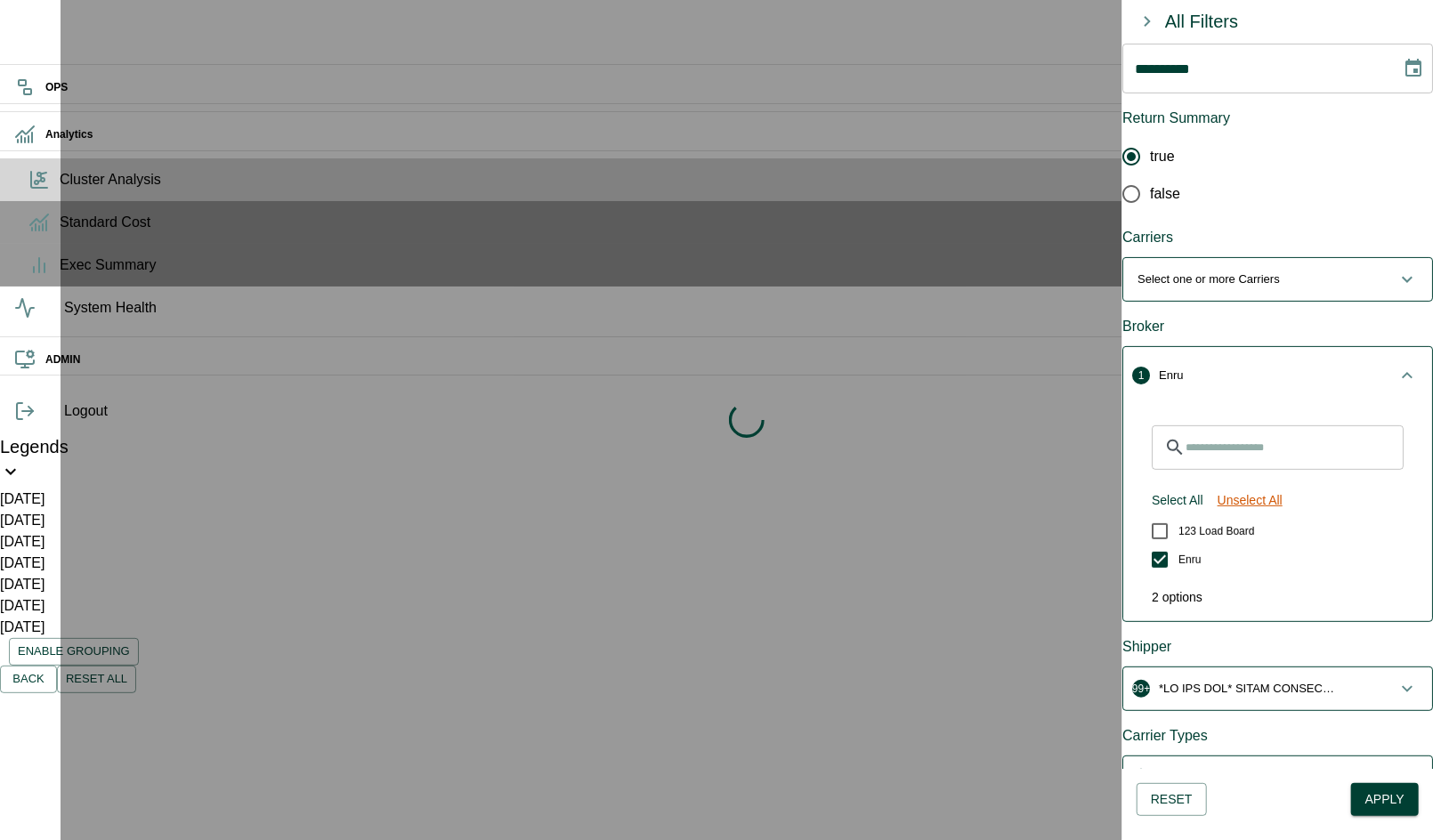
click at [1270, 484] on button "Unselect All" at bounding box center [1249, 500] width 79 height 33
click at [1396, 364] on icon "button" at bounding box center [1407, 375] width 22 height 22
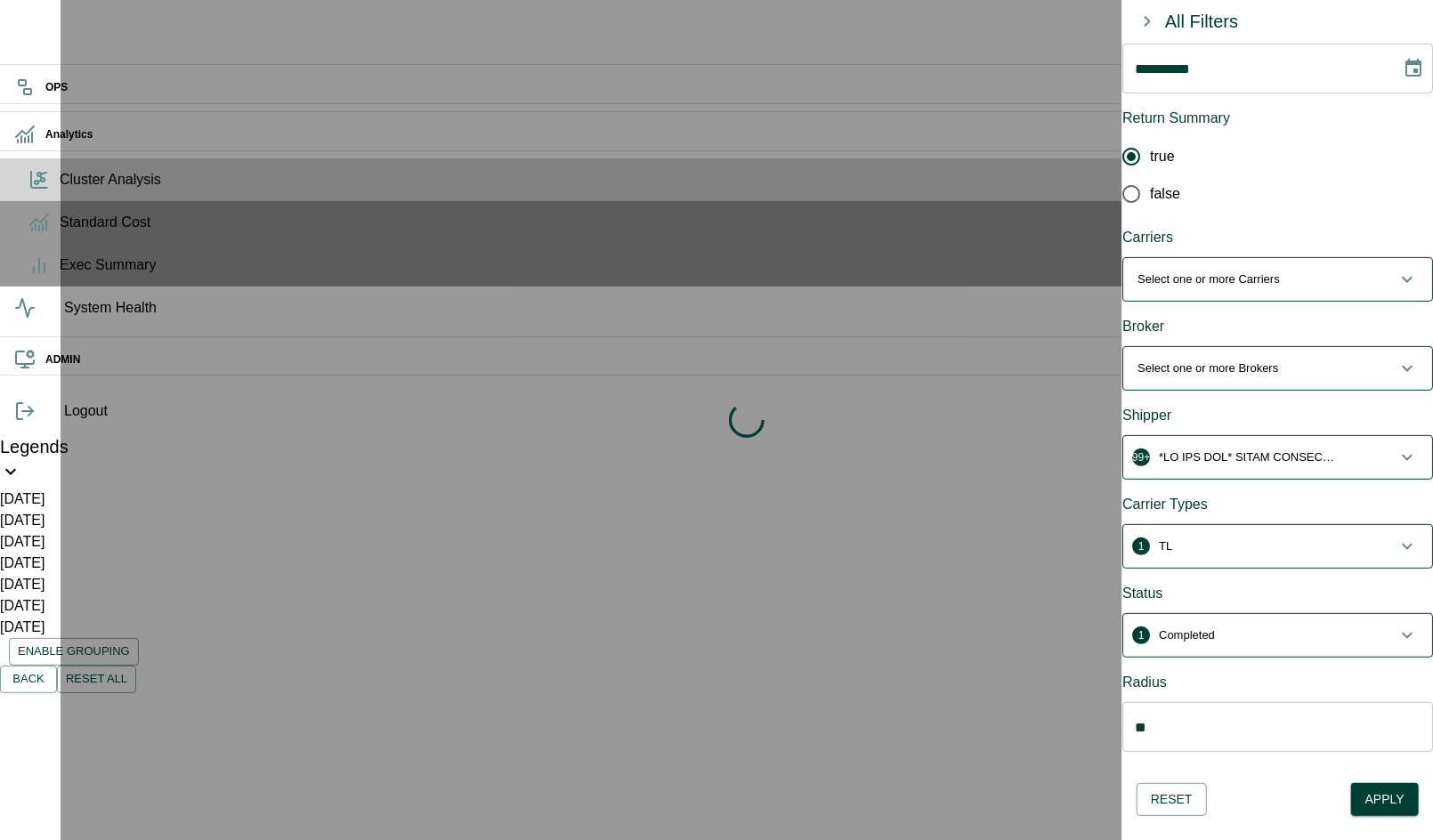
click at [1396, 447] on icon "button" at bounding box center [1407, 458] width 22 height 22
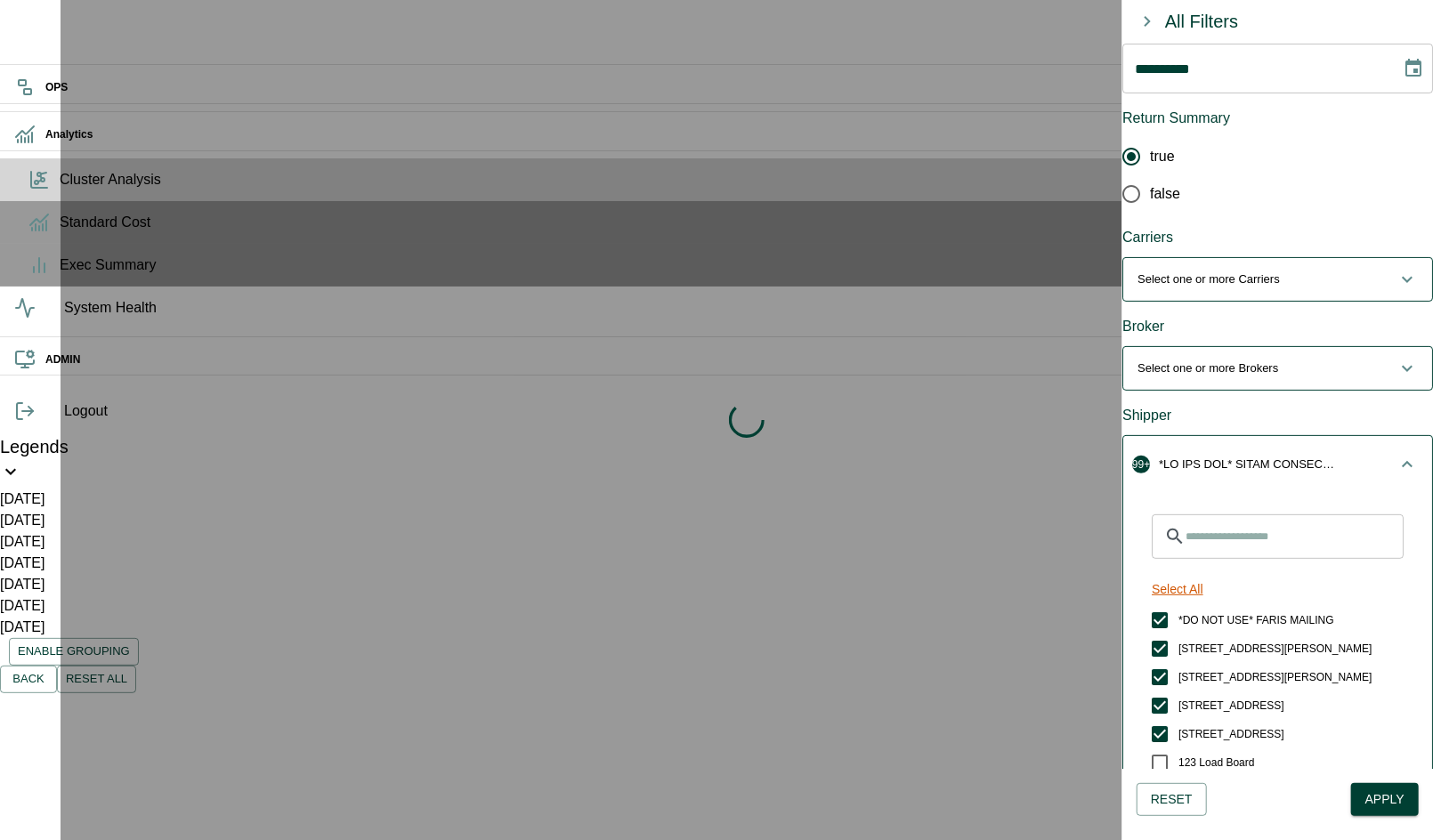
click at [1210, 573] on button "Select All" at bounding box center [1176, 589] width 66 height 33
click at [1210, 573] on button "Unselect All" at bounding box center [1183, 589] width 79 height 33
click at [1271, 514] on input "Search for Shippers" at bounding box center [1294, 536] width 218 height 44
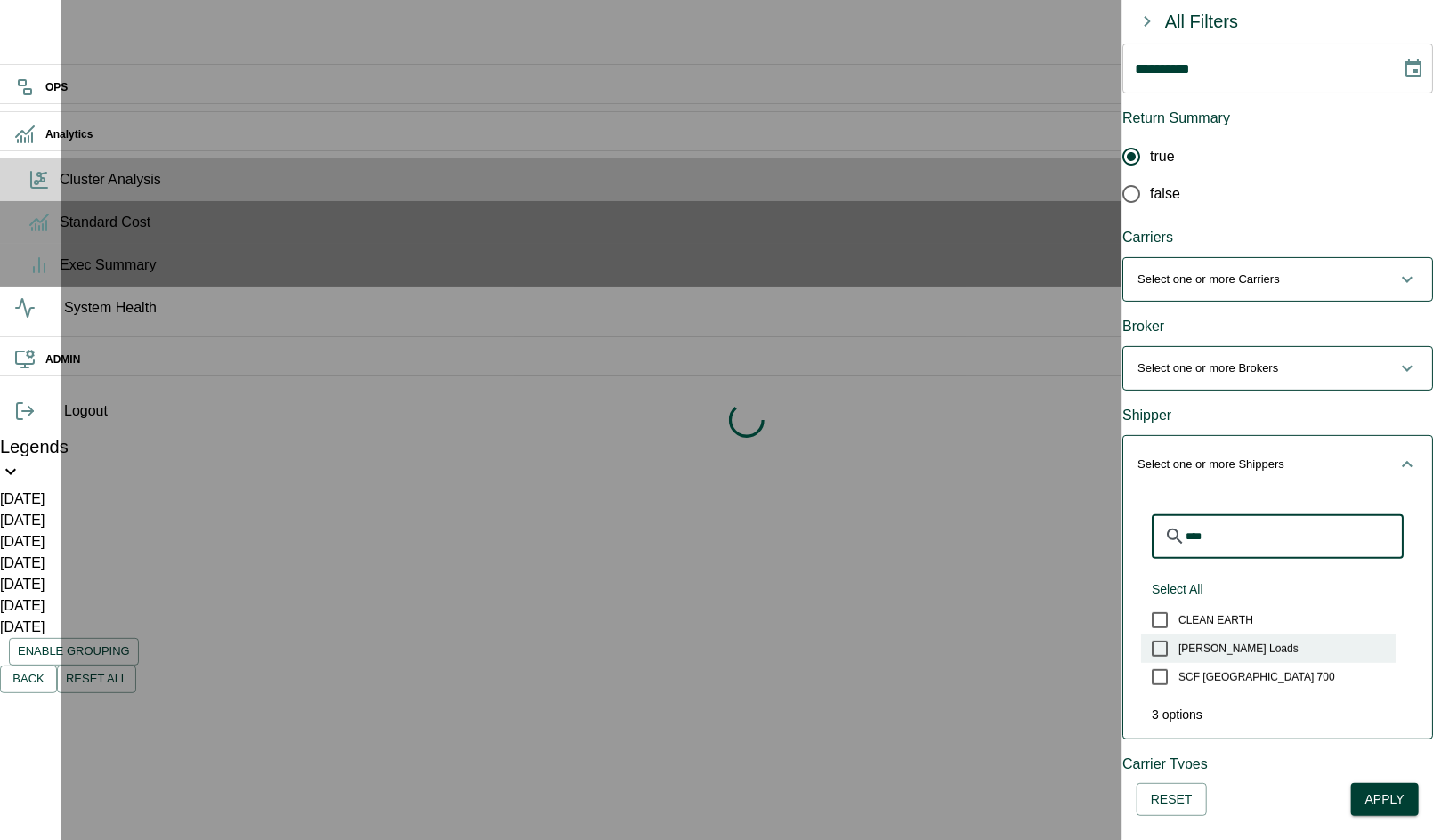
type input "****"
click at [1223, 641] on span "[PERSON_NAME] Loads" at bounding box center [1238, 649] width 121 height 16
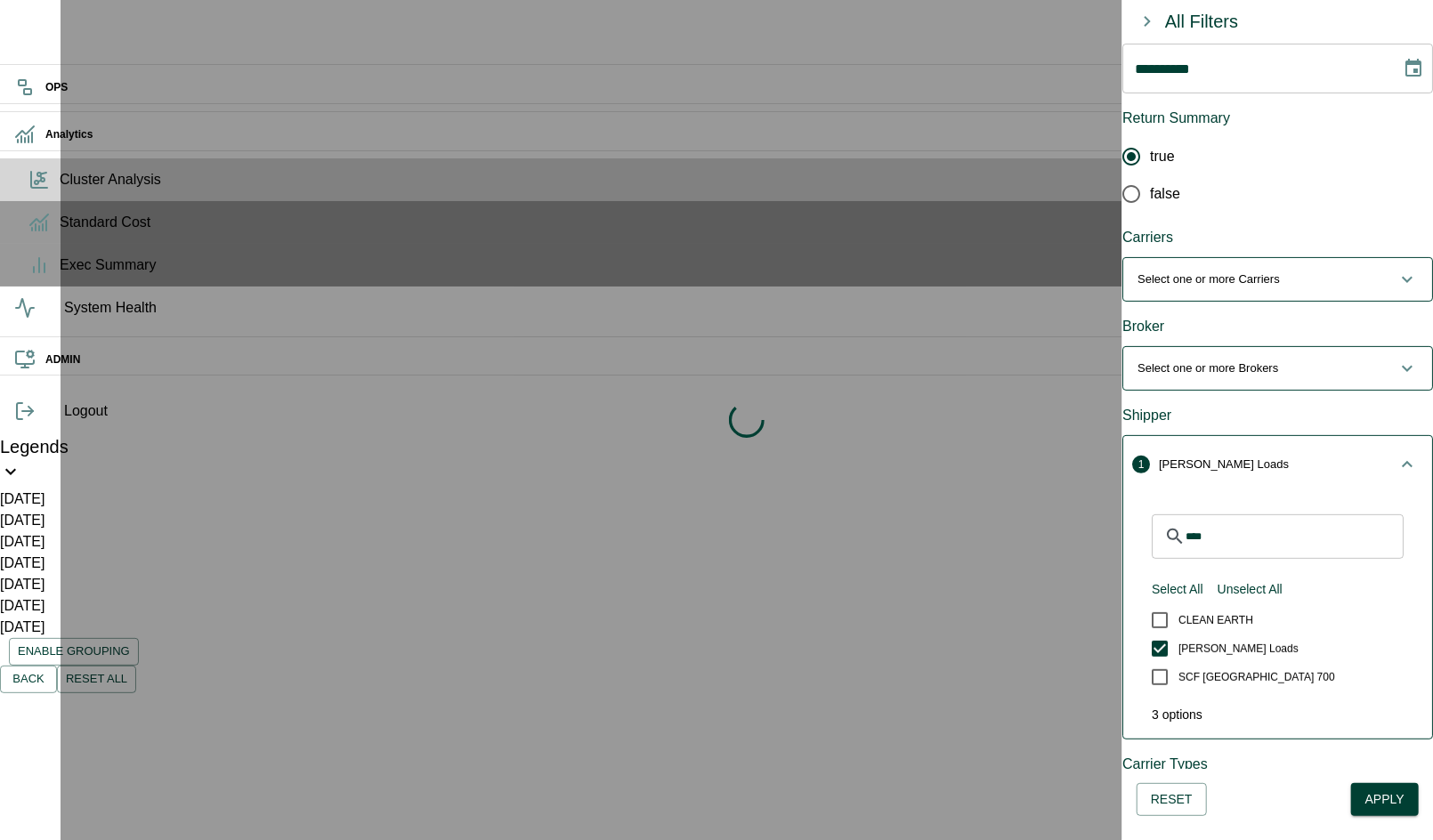
click at [1396, 454] on icon "button" at bounding box center [1407, 465] width 22 height 22
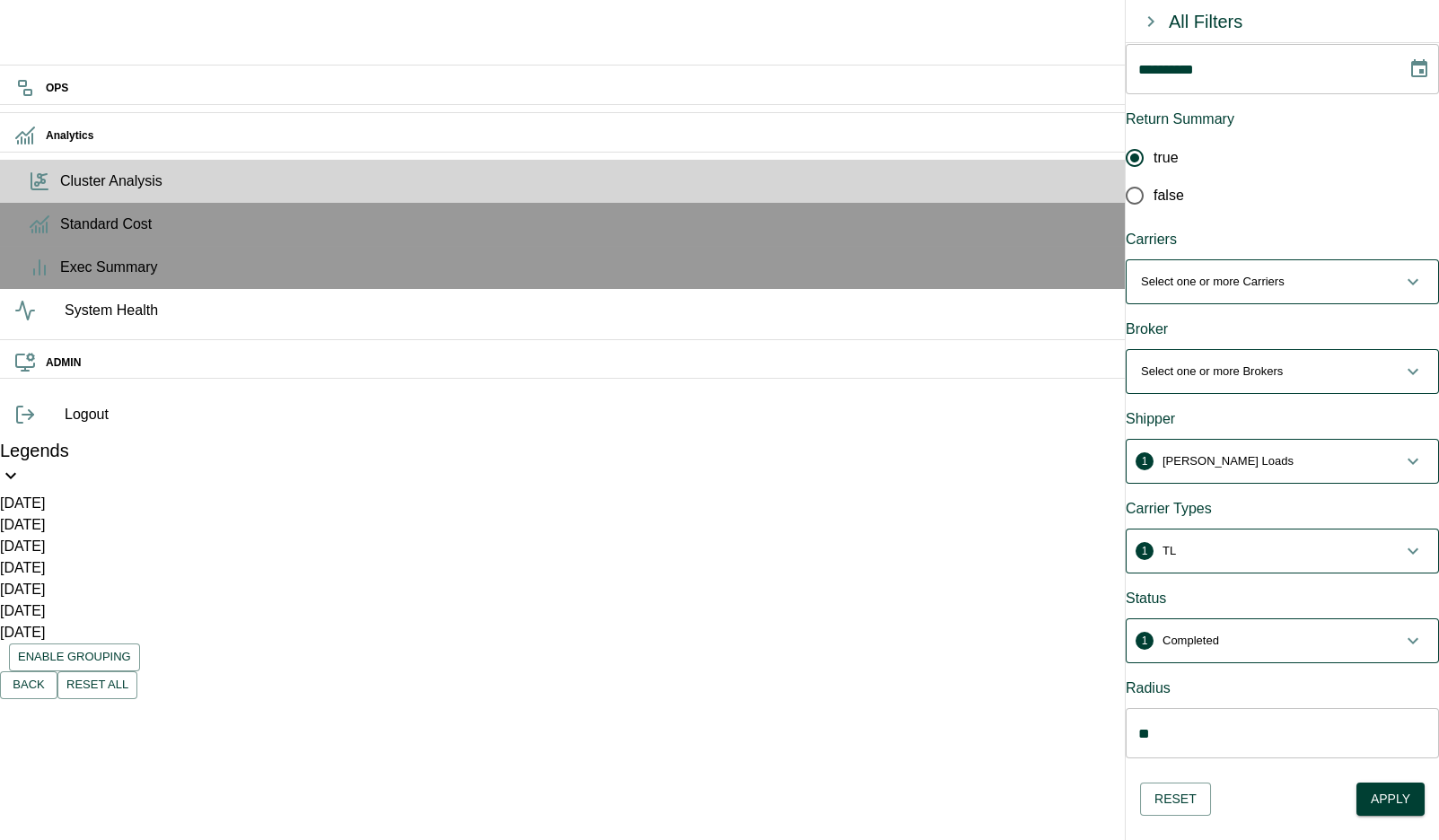
click at [1383, 799] on button "Apply" at bounding box center [1390, 799] width 69 height 33
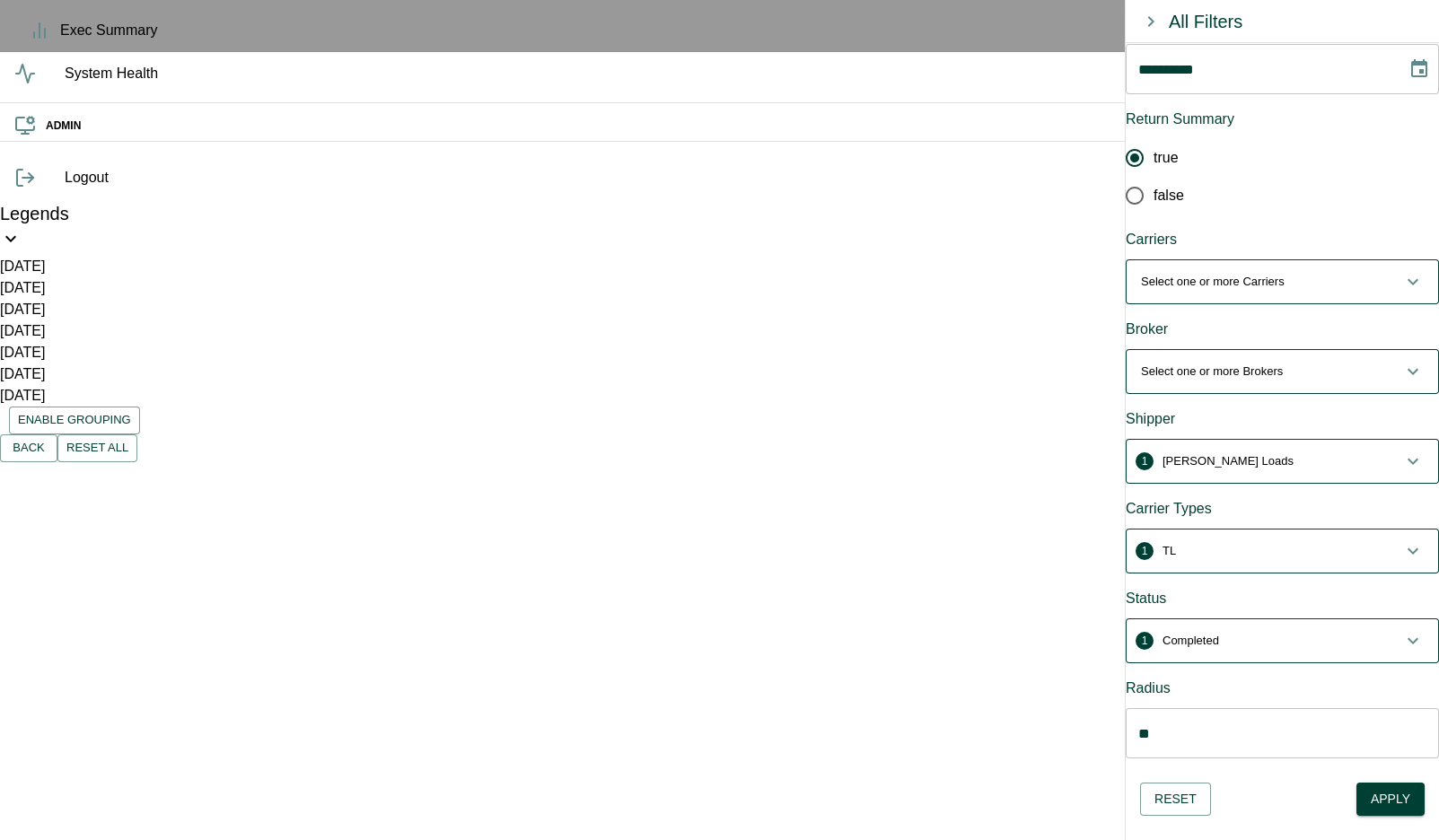
scroll to position [239, 0]
click at [183, 718] on button "Edges" at bounding box center [143, 739] width 80 height 43
click at [281, 718] on button "Shipments" at bounding box center [234, 739] width 102 height 43
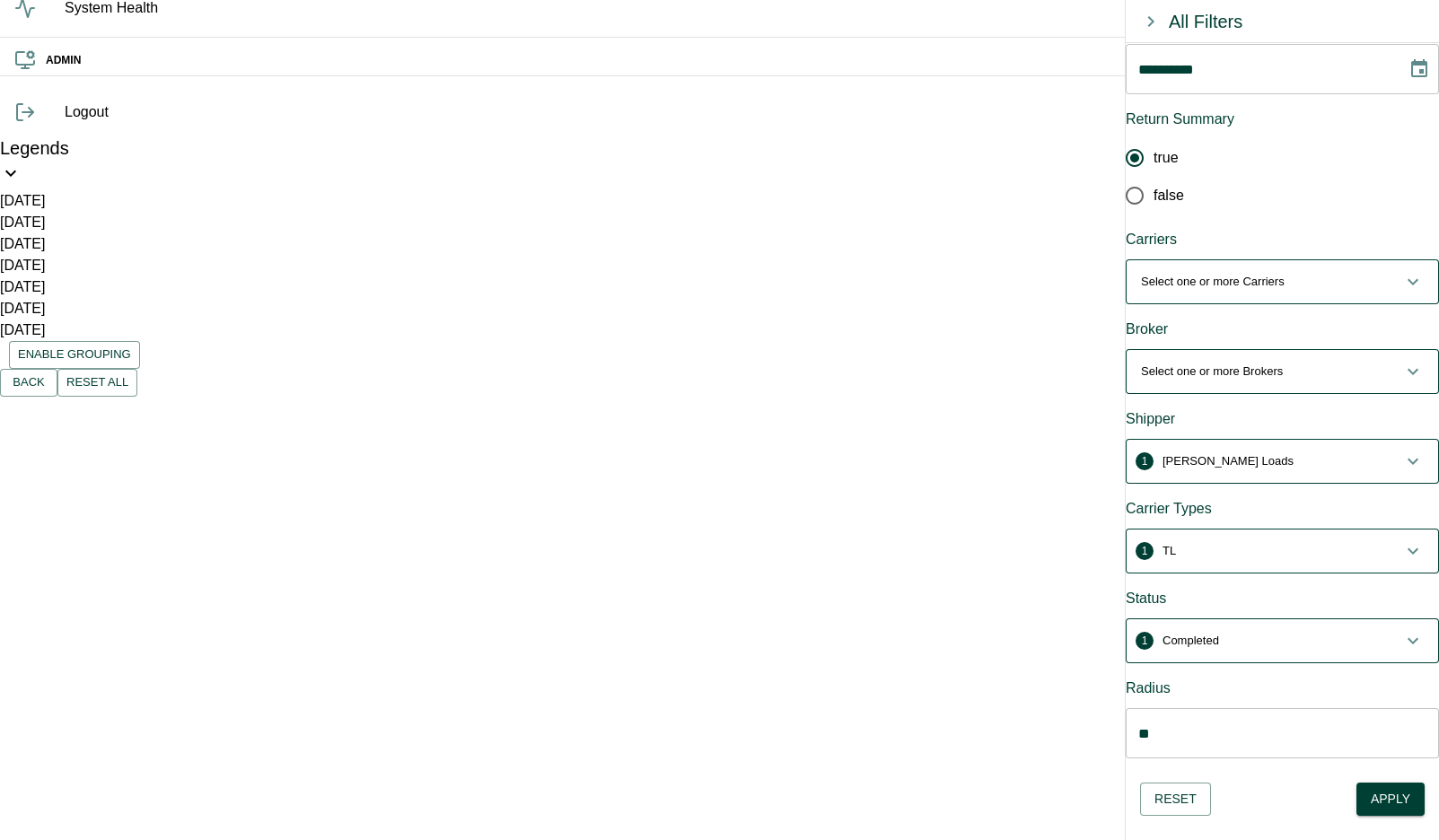
scroll to position [313, 0]
click at [1140, 27] on icon "button" at bounding box center [1151, 22] width 22 height 22
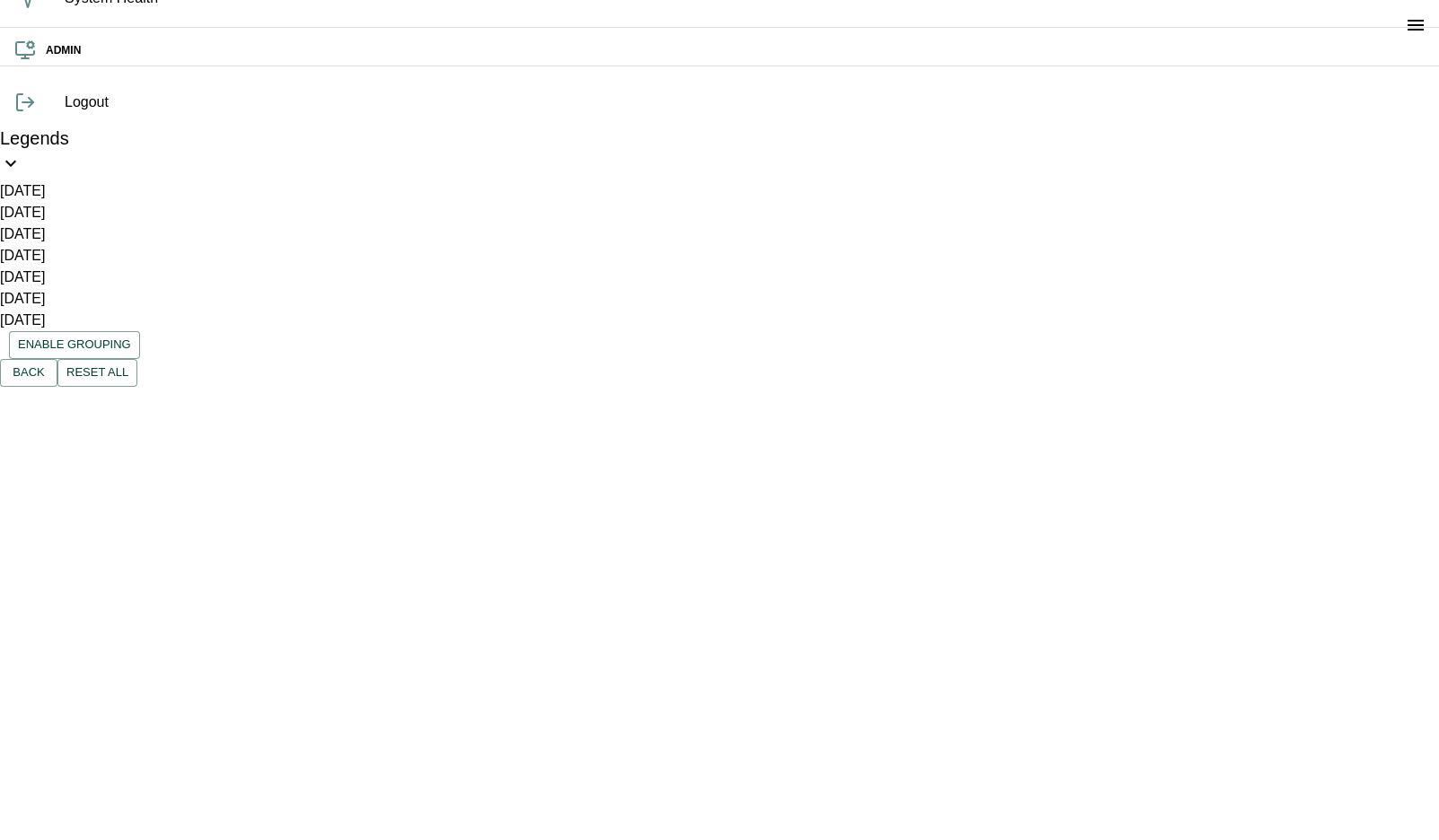
click at [183, 644] on button "Edges" at bounding box center [143, 665] width 80 height 43
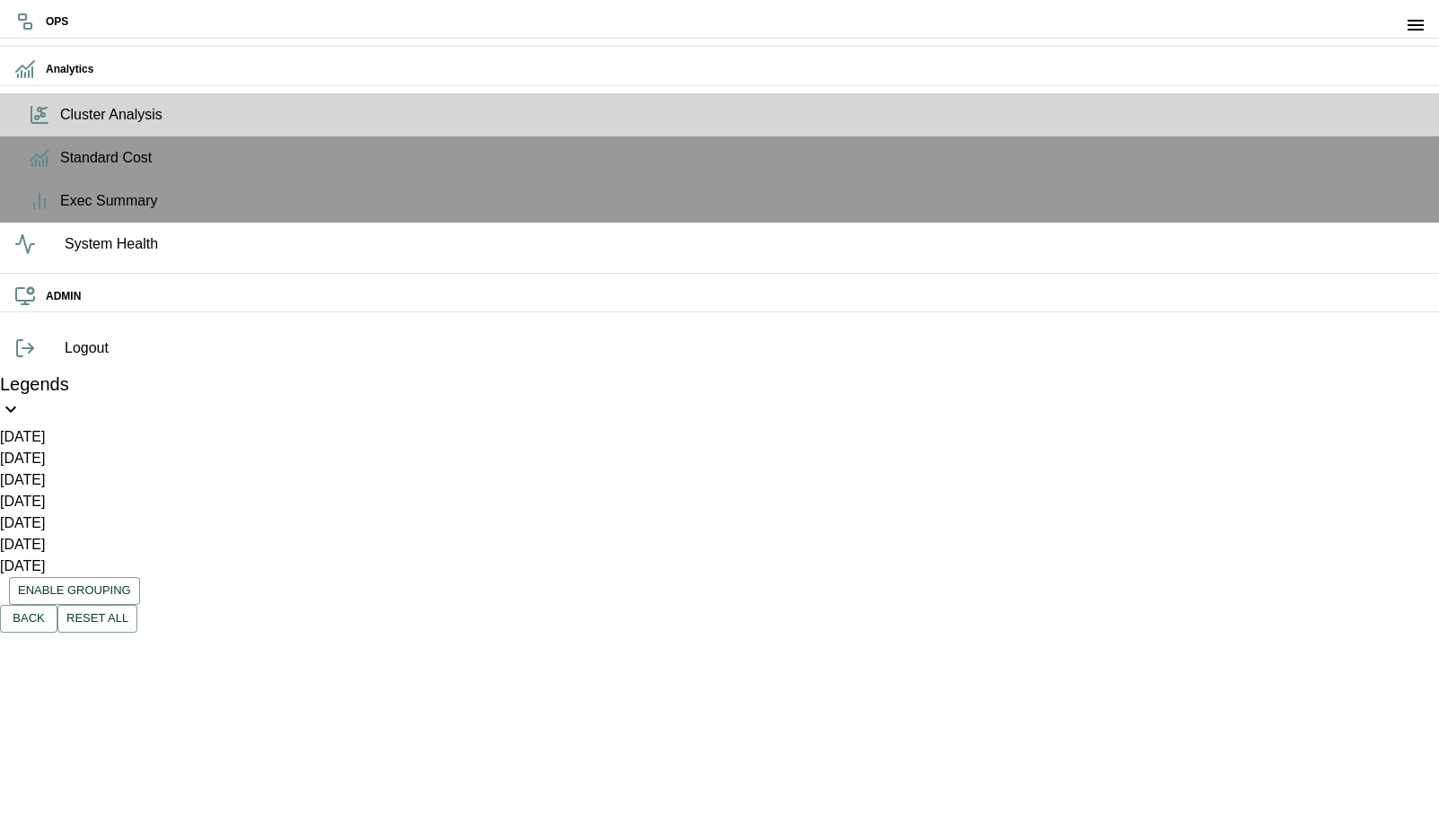
scroll to position [65, 0]
click at [1422, 26] on icon "open drawer" at bounding box center [1415, 26] width 22 height 22
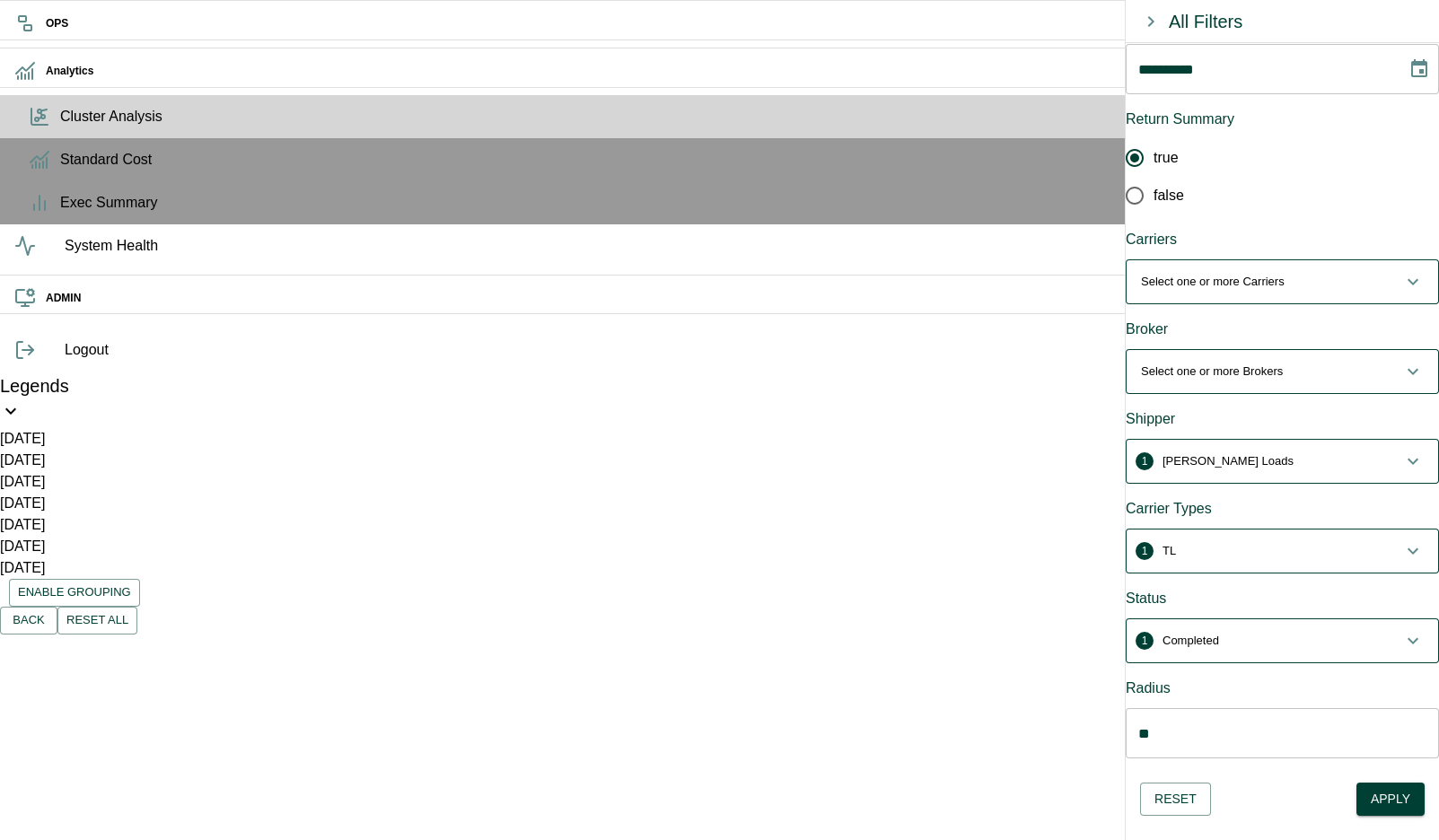
click at [1396, 529] on button "1 TL" at bounding box center [1282, 550] width 312 height 43
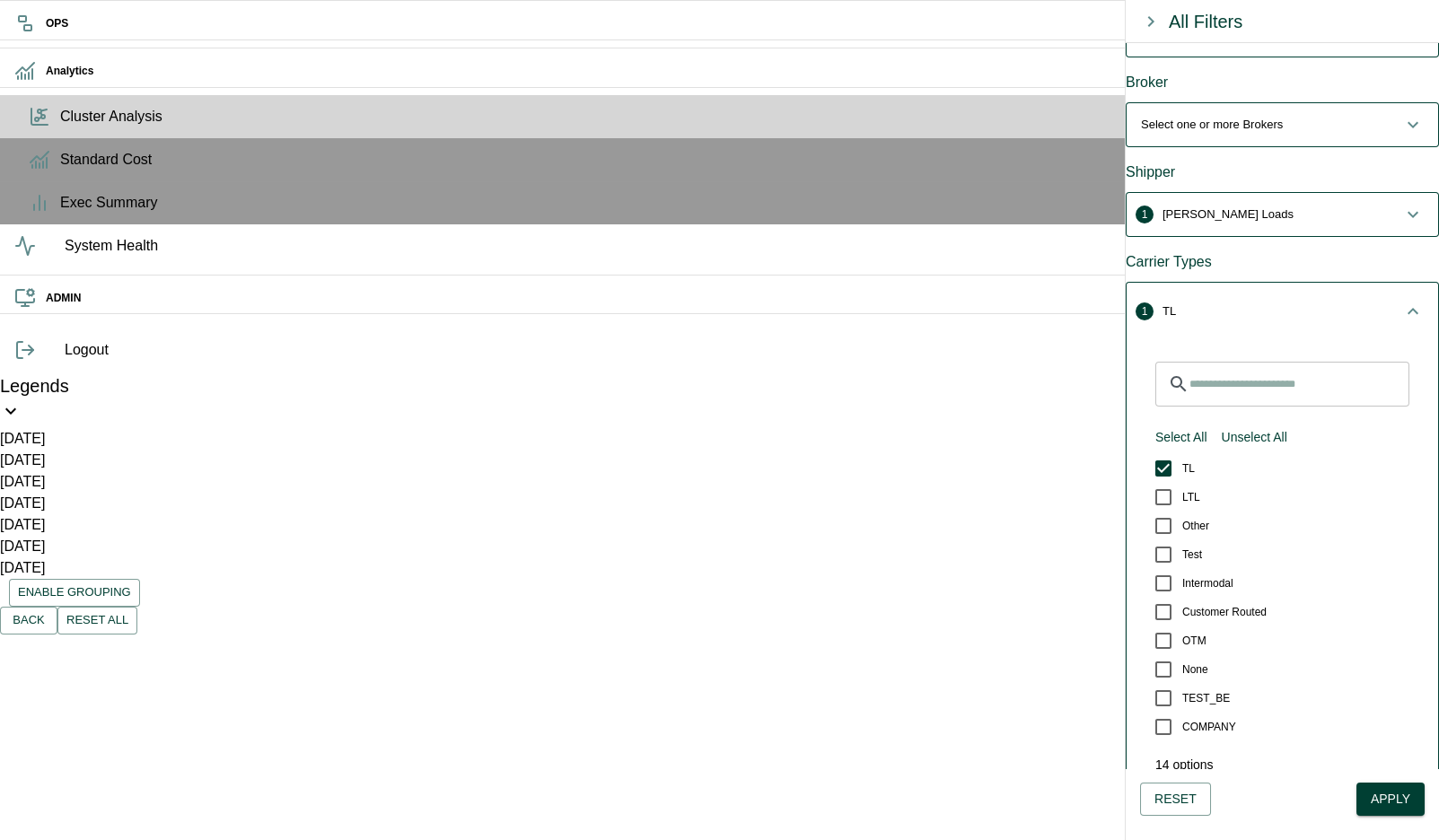
scroll to position [371, 0]
click at [1402, 301] on icon "button" at bounding box center [1412, 312] width 22 height 22
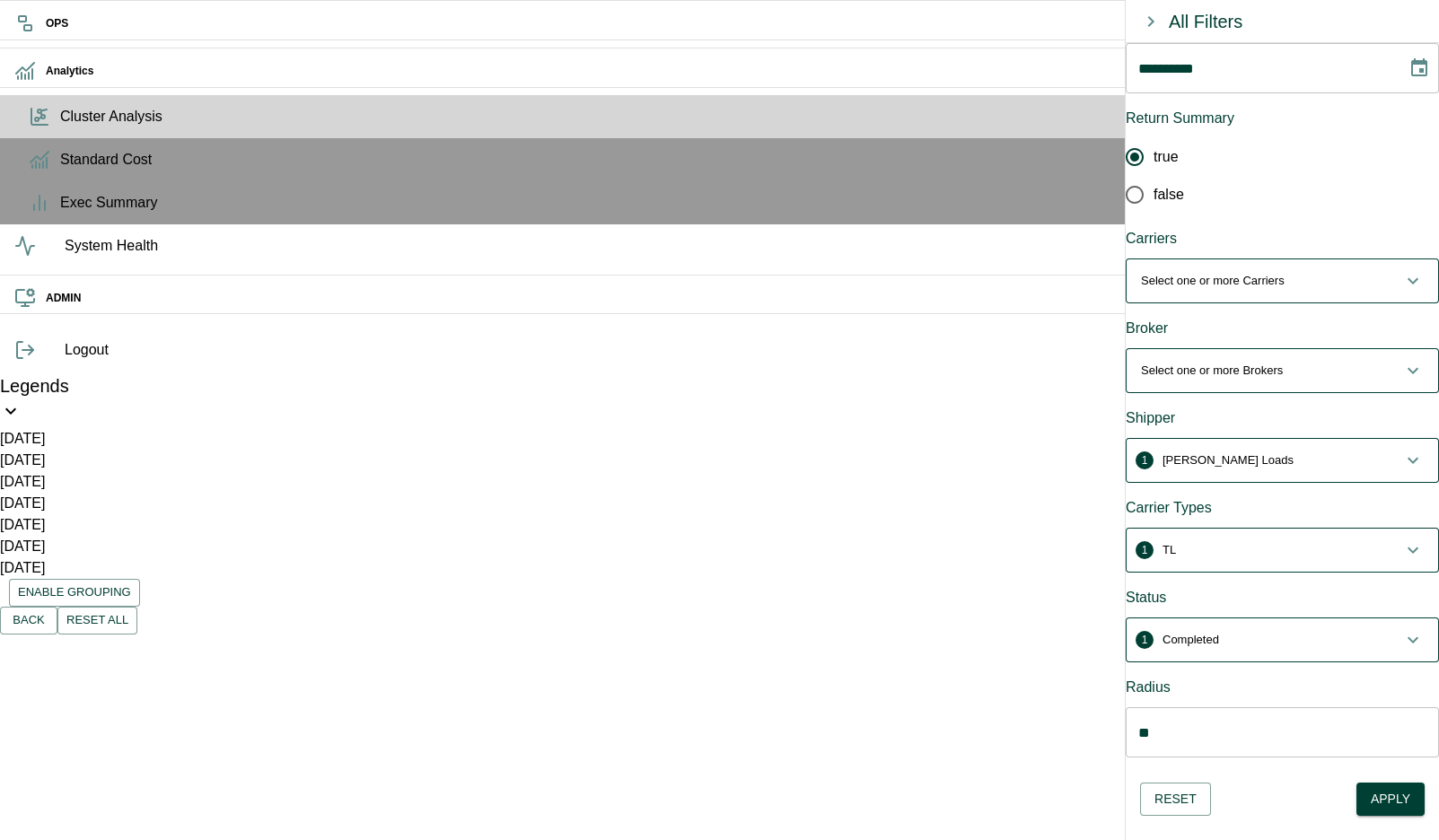
scroll to position [125, 0]
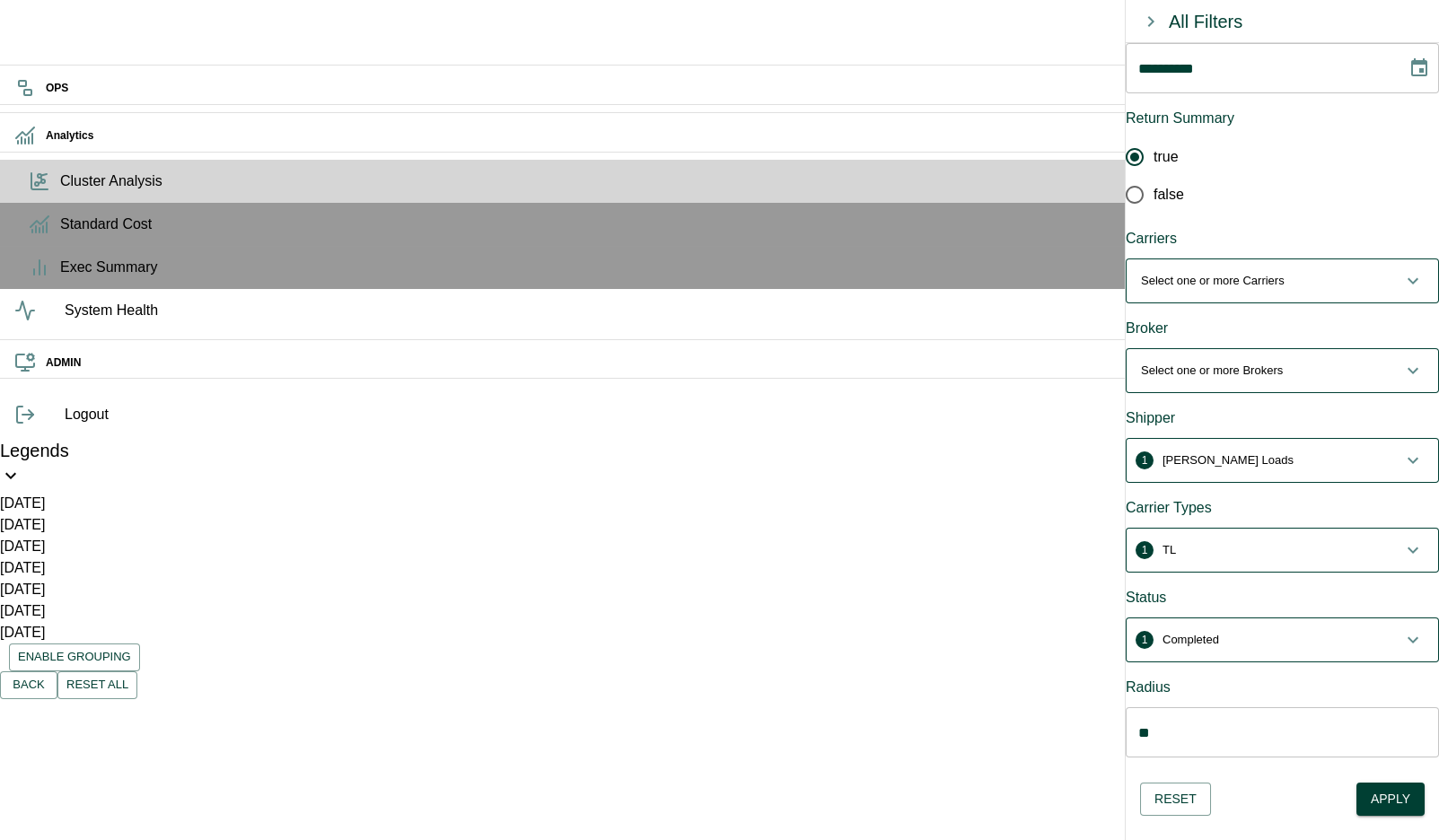
scroll to position [0, 556]
